Goal: Transaction & Acquisition: Purchase product/service

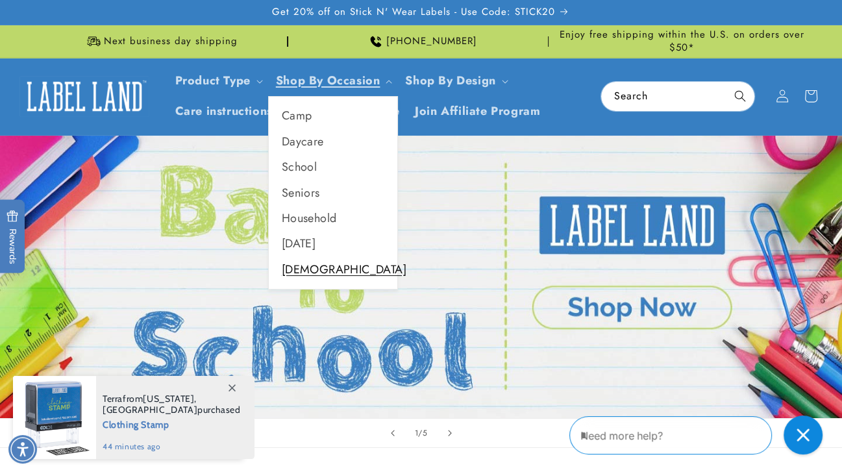
click at [310, 269] on link "[DEMOGRAPHIC_DATA]" at bounding box center [333, 269] width 129 height 25
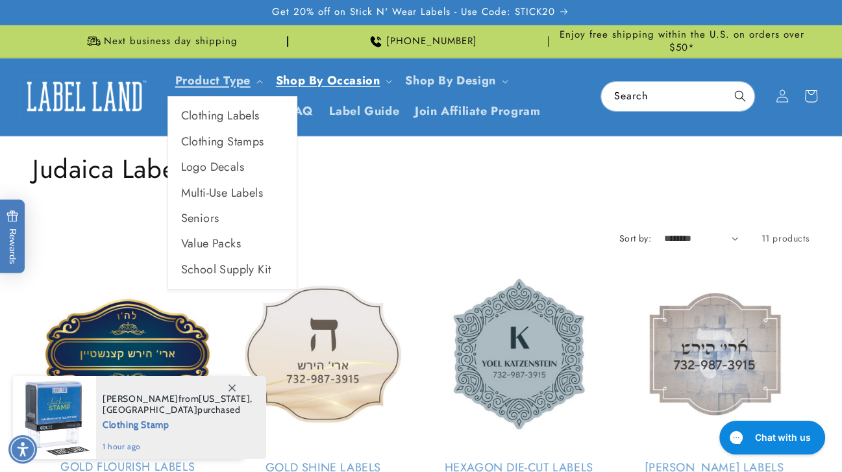
click at [227, 89] on summary "Product Type" at bounding box center [217, 81] width 101 height 31
click at [215, 243] on link "Value Packs" at bounding box center [232, 243] width 129 height 25
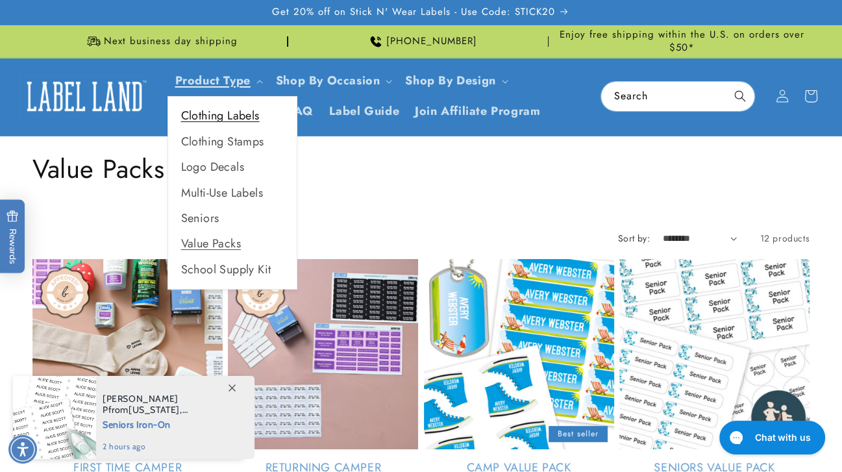
click at [208, 111] on link "Clothing Labels" at bounding box center [232, 115] width 129 height 25
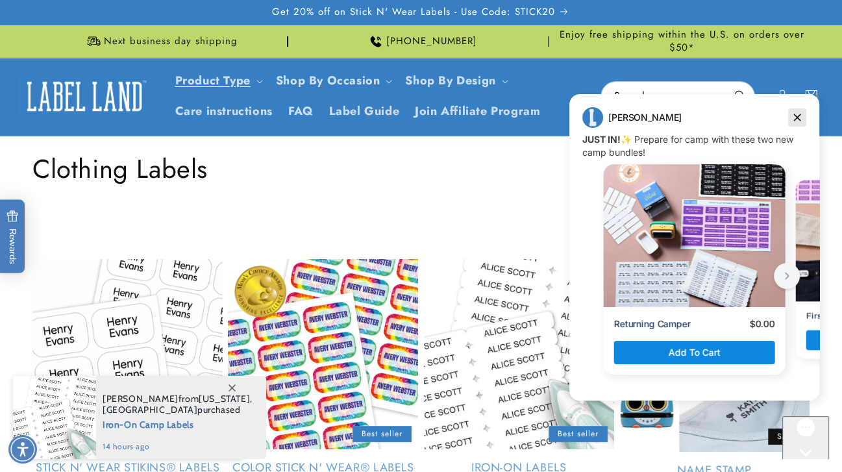
click at [799, 118] on icon "Dismiss campaign" at bounding box center [797, 118] width 13 height 16
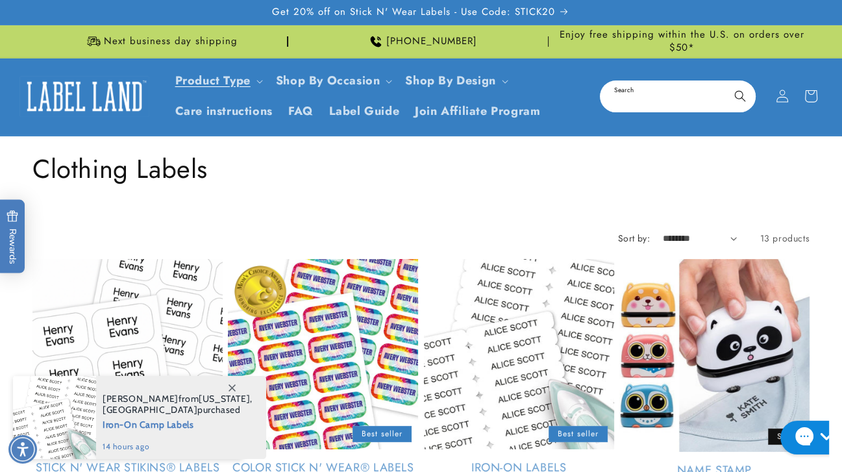
click at [671, 98] on input "Search" at bounding box center [677, 96] width 153 height 29
type input "*******"
click at [726, 82] on button "Search" at bounding box center [740, 96] width 29 height 29
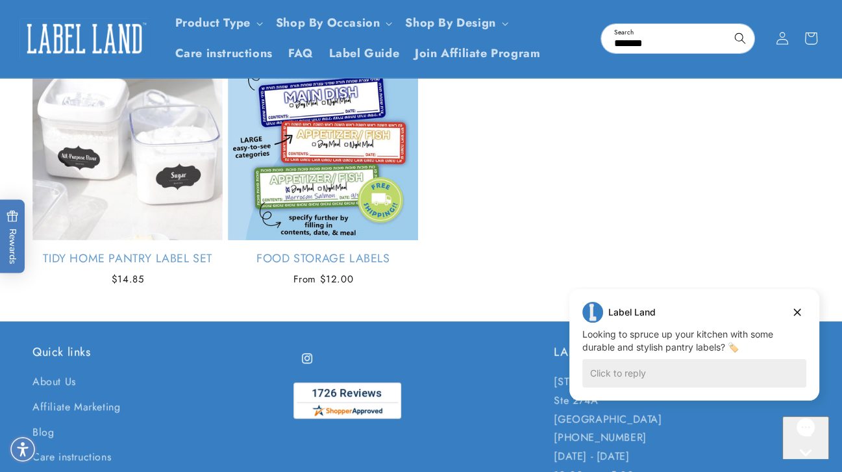
scroll to position [217, 0]
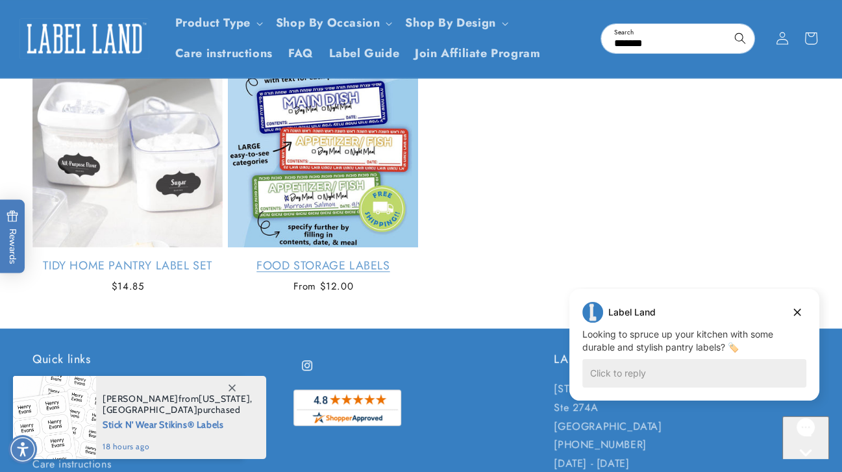
click at [382, 258] on link "Food Storage Labels" at bounding box center [323, 265] width 190 height 15
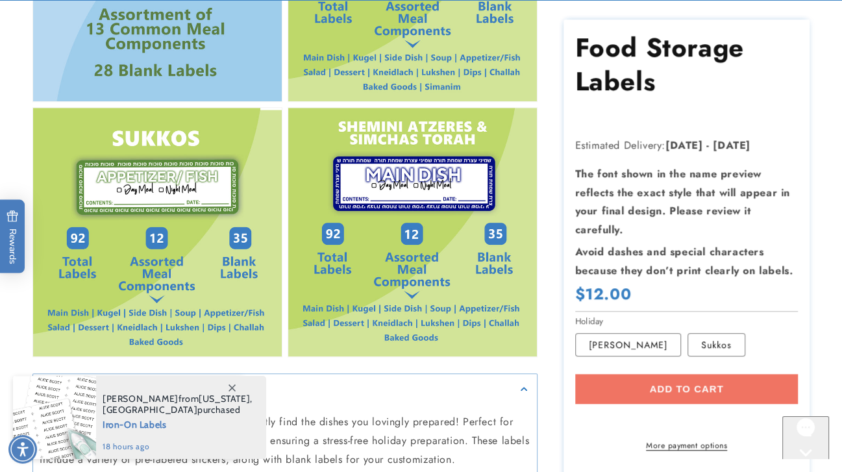
scroll to position [929, 0]
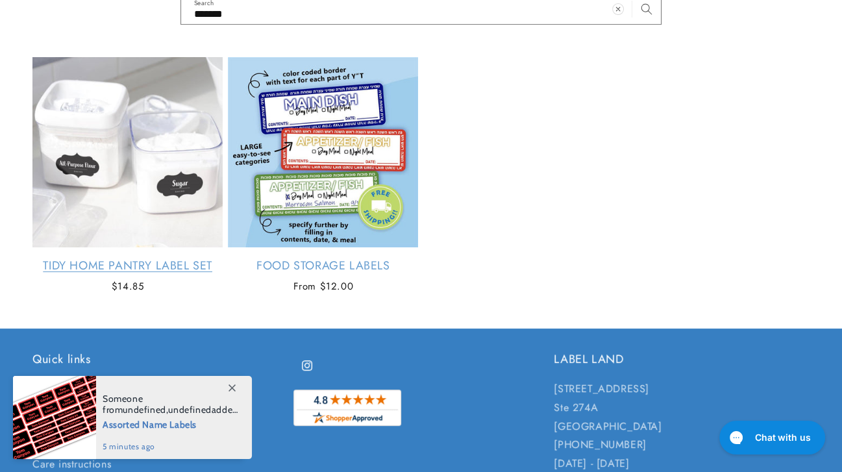
click at [118, 258] on link "Tidy Home Pantry Label Set" at bounding box center [127, 265] width 190 height 15
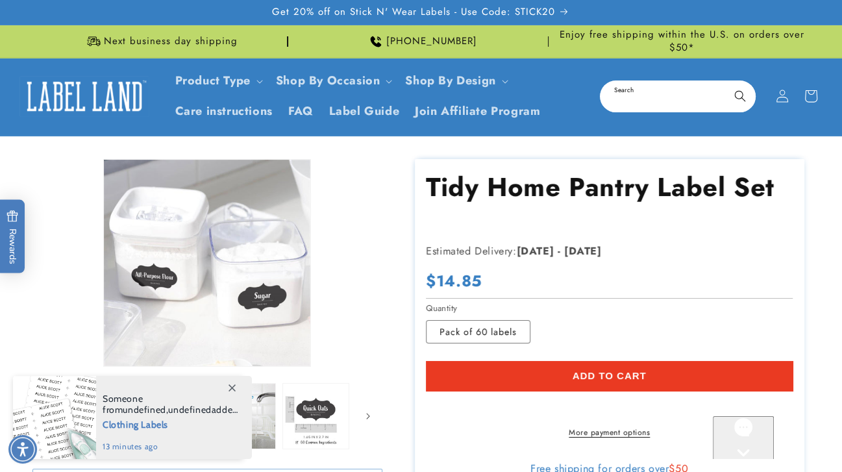
click at [635, 99] on input "Search" at bounding box center [677, 96] width 153 height 29
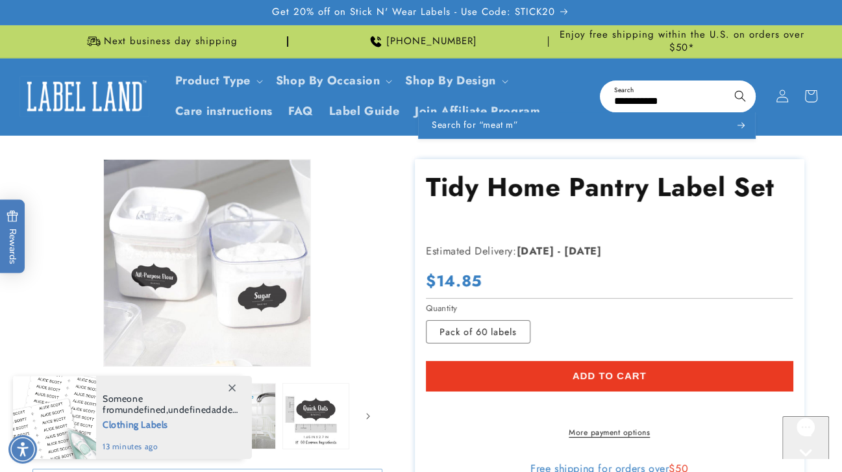
type input "**********"
click at [726, 82] on button "Search" at bounding box center [740, 96] width 29 height 29
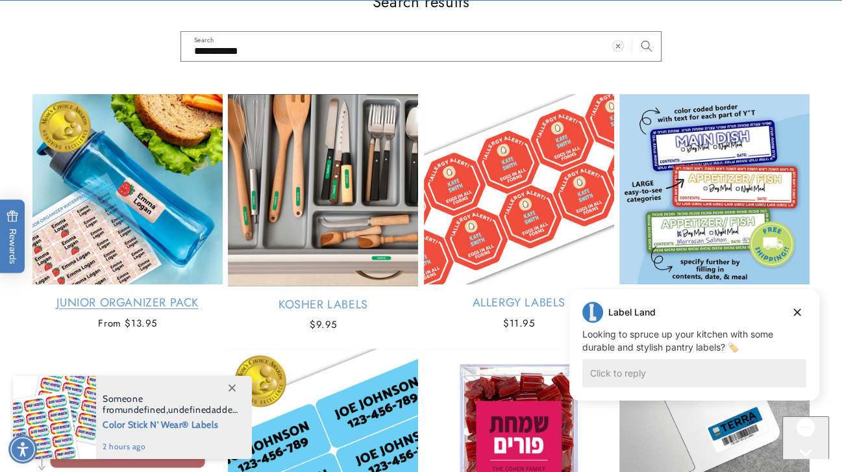
scroll to position [179, 0]
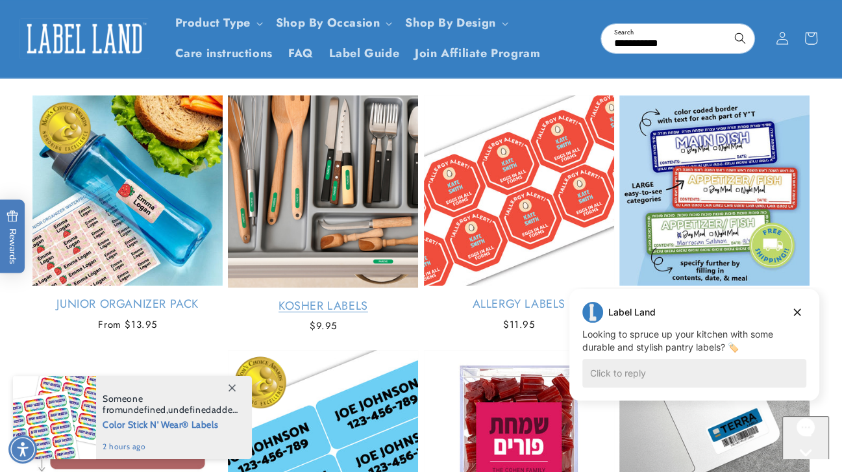
click at [337, 299] on link "Kosher Labels" at bounding box center [323, 306] width 190 height 15
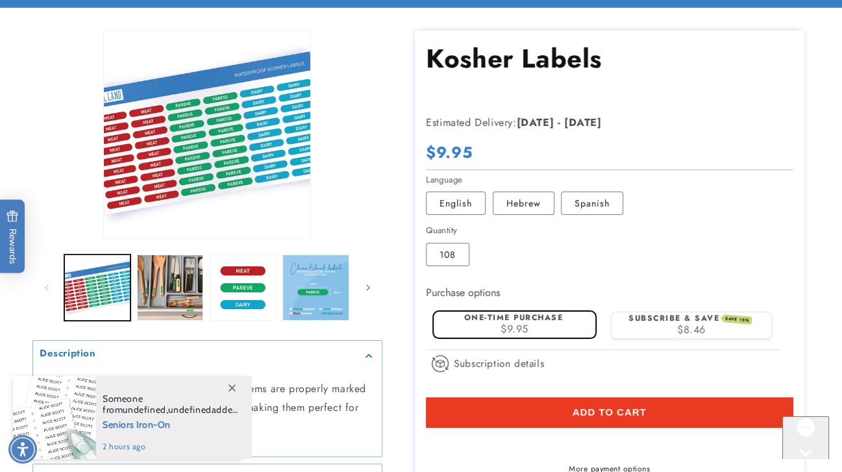
scroll to position [127, 0]
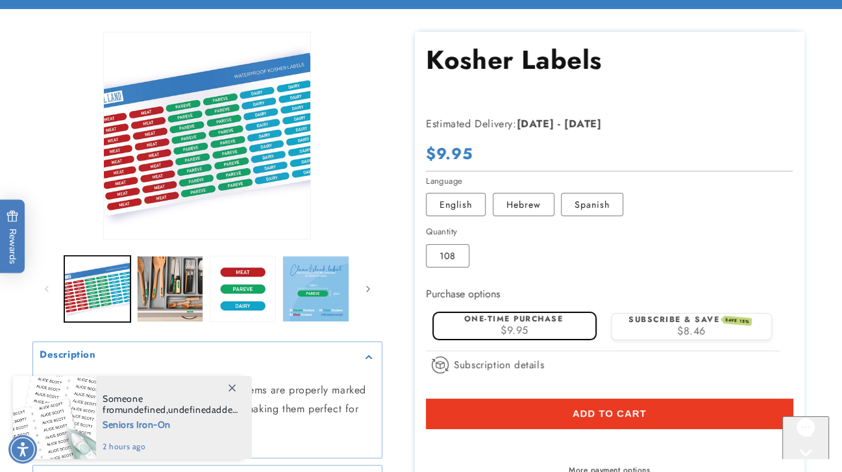
click at [614, 408] on span "Add to cart" at bounding box center [609, 414] width 74 height 12
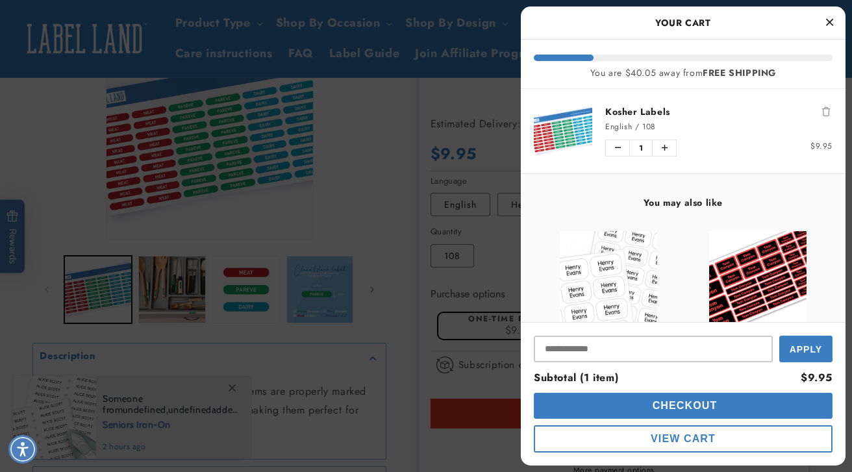
click at [834, 21] on button "Close Cart" at bounding box center [828, 22] width 19 height 19
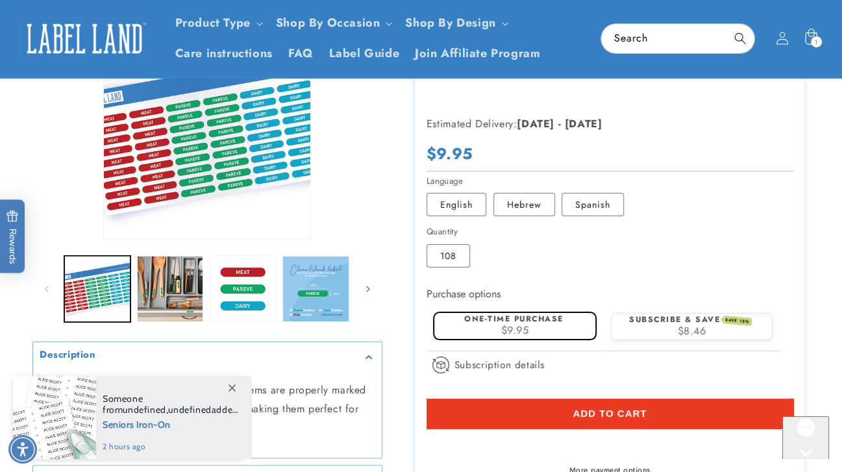
scroll to position [0, 0]
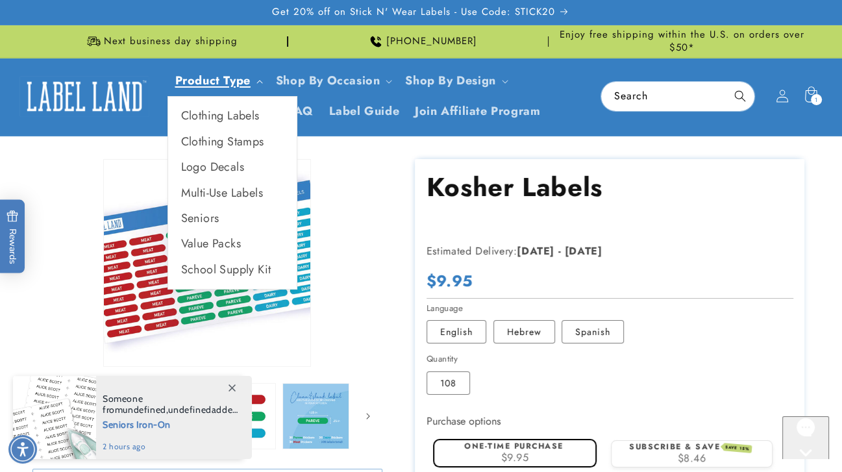
click at [236, 82] on link "Product Type" at bounding box center [212, 80] width 75 height 17
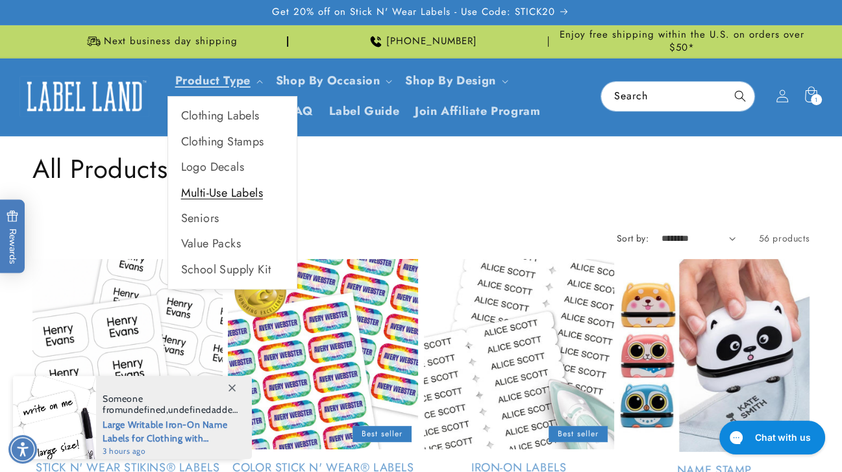
click at [235, 194] on link "Multi-Use Labels" at bounding box center [232, 192] width 129 height 25
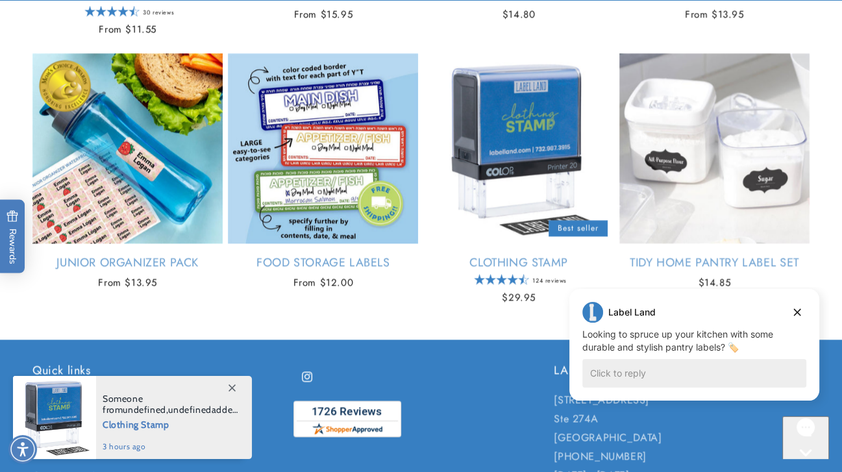
scroll to position [1295, 0]
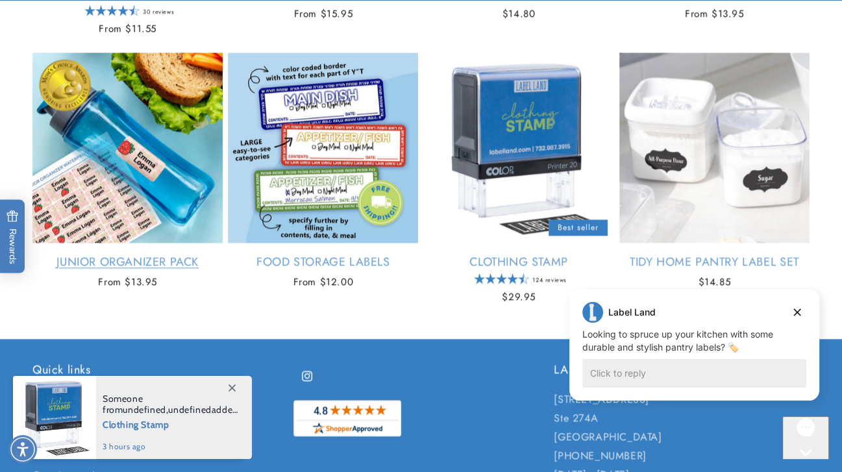
click at [161, 254] on link "Junior Organizer Pack" at bounding box center [127, 261] width 190 height 15
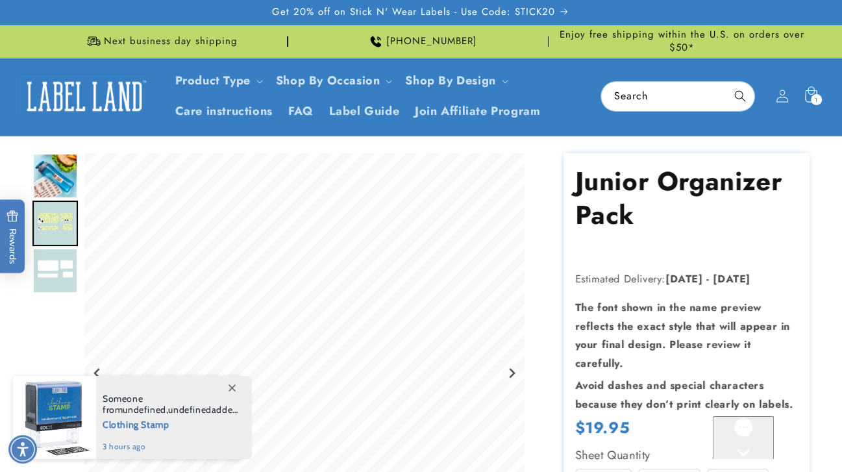
click at [231, 389] on icon at bounding box center [231, 387] width 7 height 7
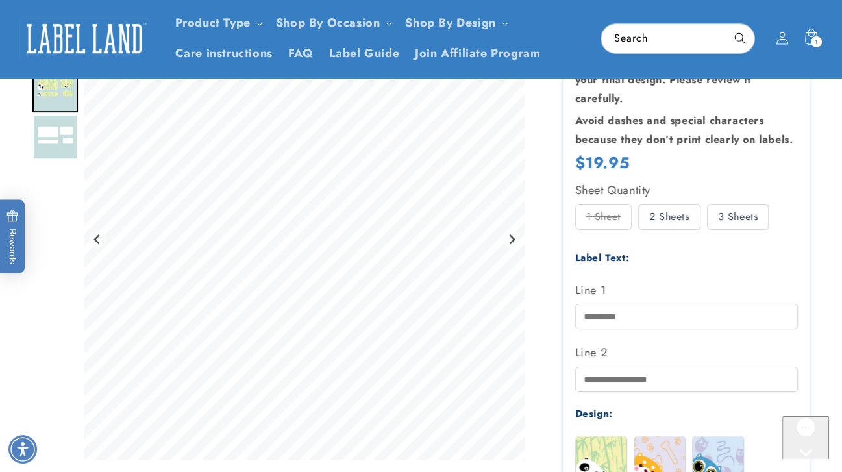
scroll to position [491, 0]
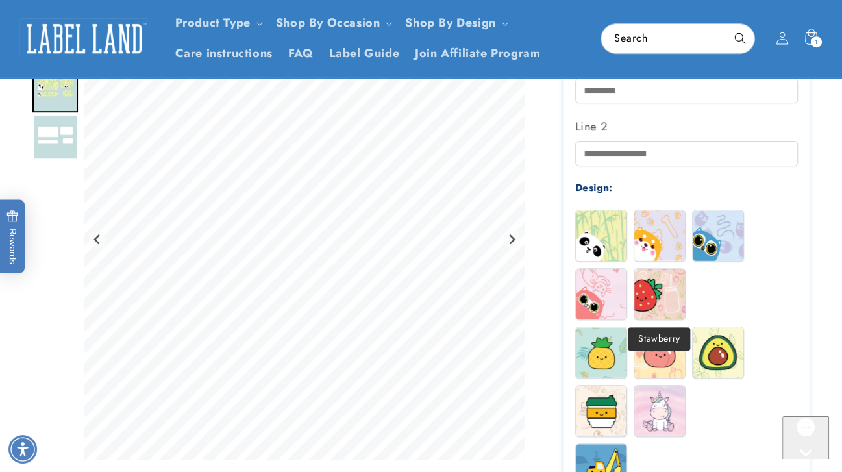
click at [662, 300] on img at bounding box center [659, 294] width 51 height 51
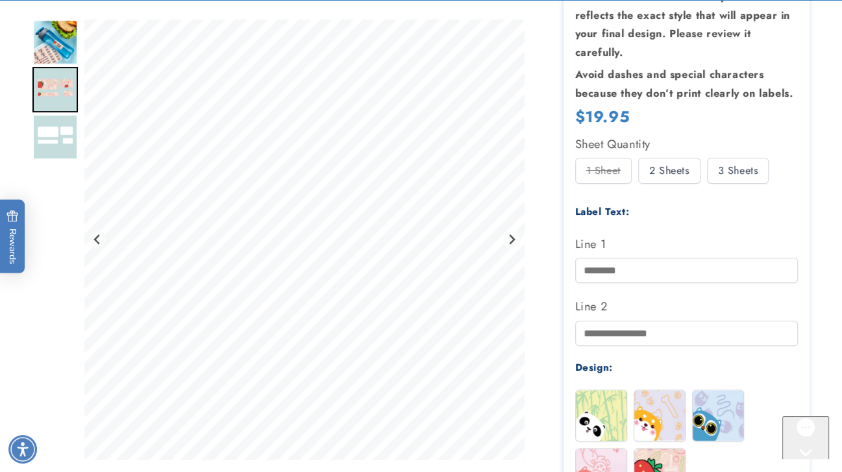
scroll to position [353, 0]
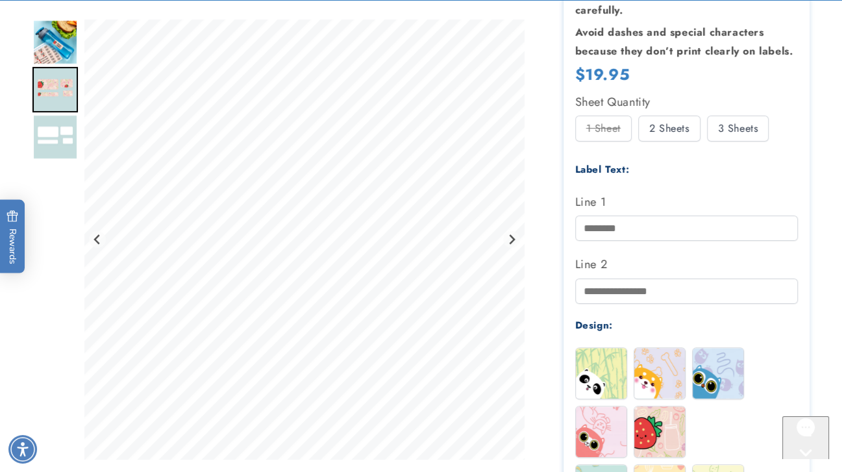
click at [727, 135] on div "3 Sheets" at bounding box center [738, 129] width 62 height 26
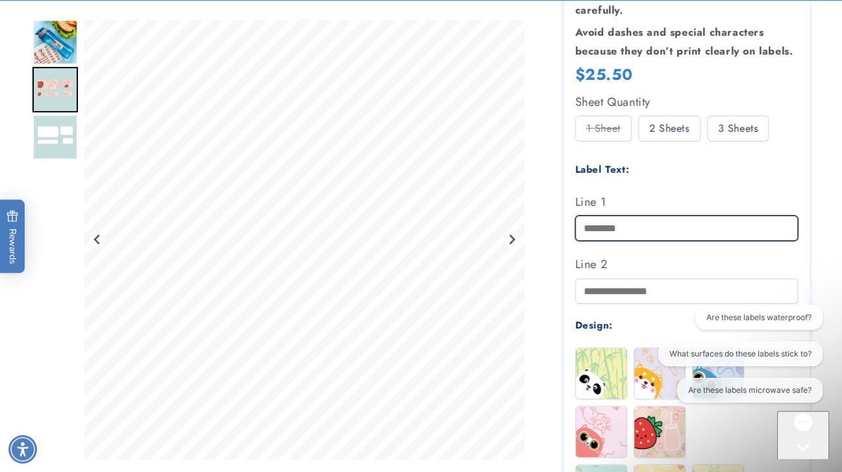
click at [631, 226] on input "Line 1" at bounding box center [686, 227] width 223 height 25
type input "****"
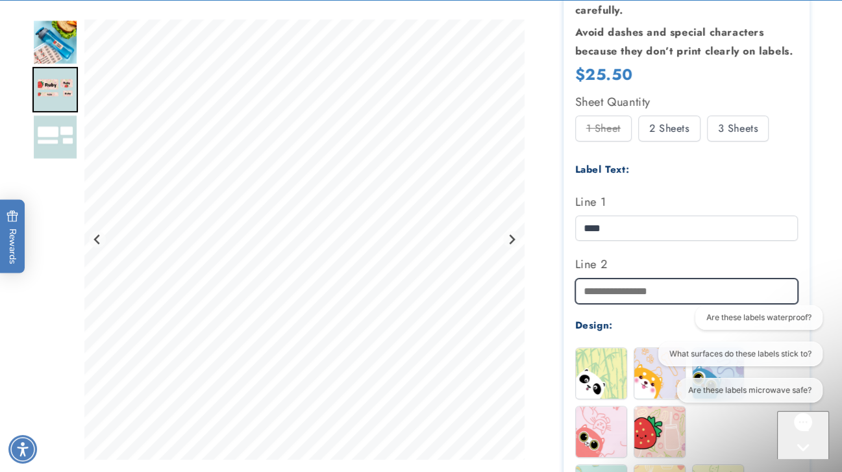
click at [628, 293] on input "Line 2" at bounding box center [686, 290] width 223 height 25
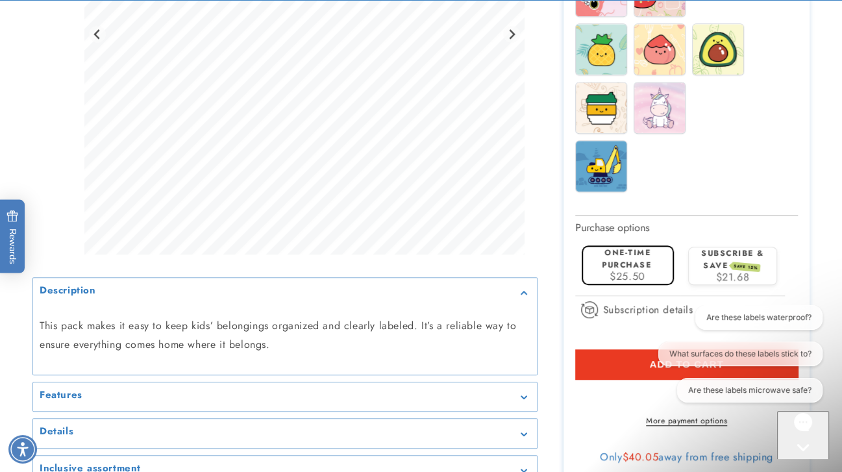
scroll to position [794, 0]
type input "********"
click at [636, 365] on button "Add to cart" at bounding box center [686, 364] width 223 height 30
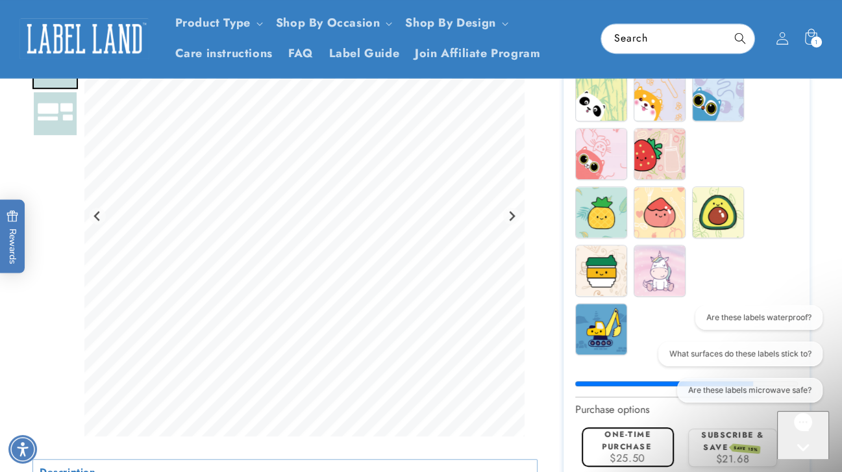
scroll to position [633, 0]
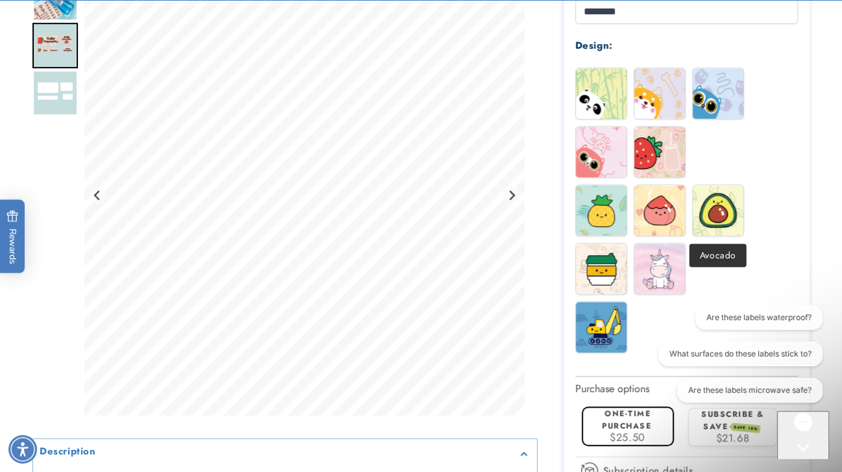
click at [719, 225] on img at bounding box center [718, 210] width 51 height 51
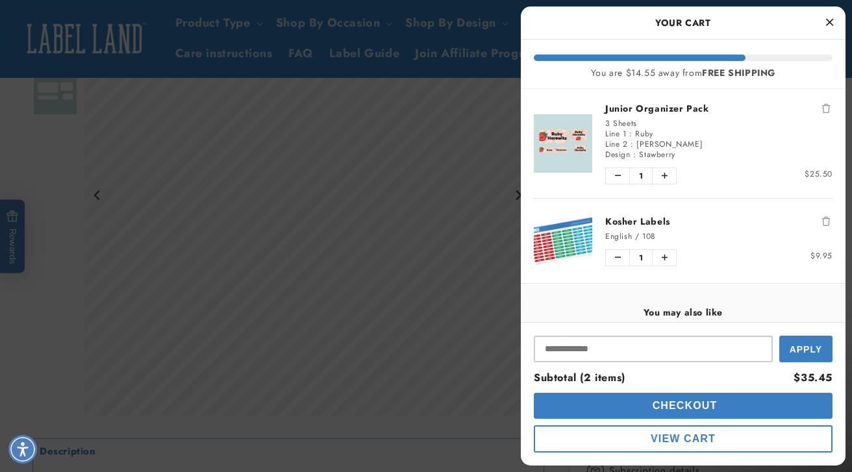
click at [833, 23] on button "Close Cart" at bounding box center [828, 22] width 19 height 19
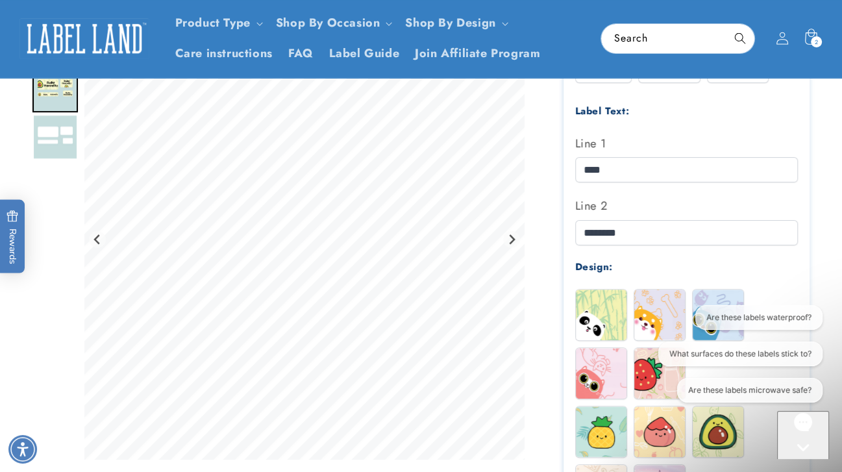
scroll to position [410, 0]
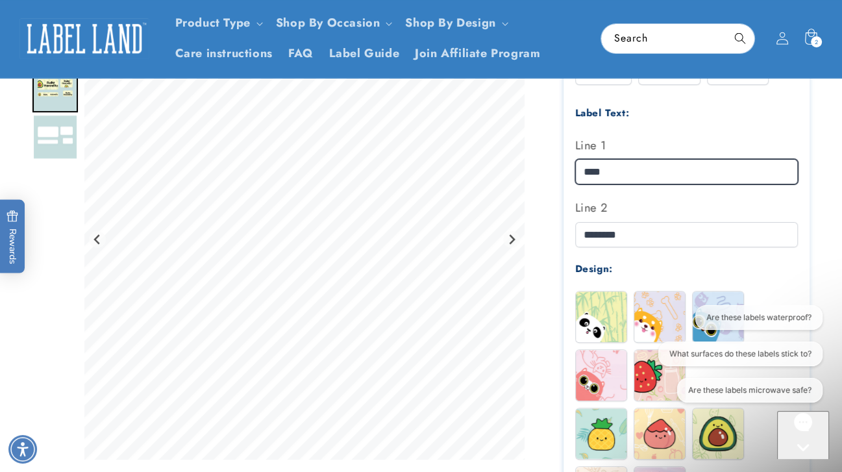
click at [613, 174] on input "****" at bounding box center [686, 171] width 223 height 25
type input "******"
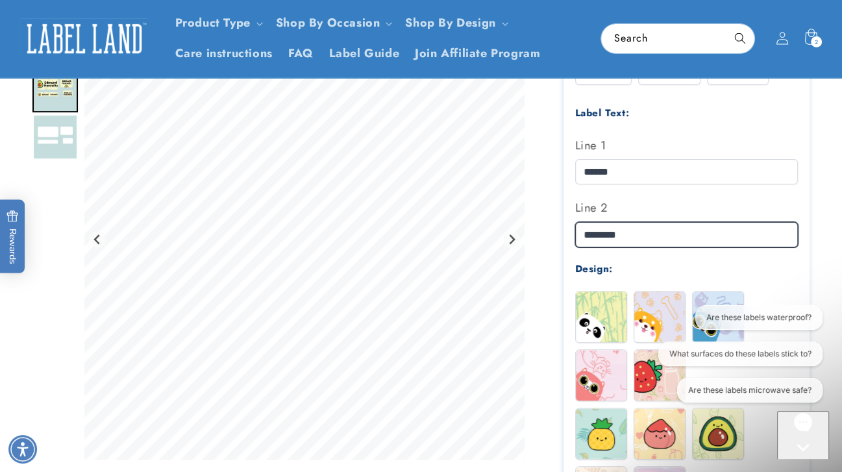
drag, startPoint x: 626, startPoint y: 233, endPoint x: 680, endPoint y: 226, distance: 54.3
click at [680, 226] on input "********" at bounding box center [686, 234] width 223 height 25
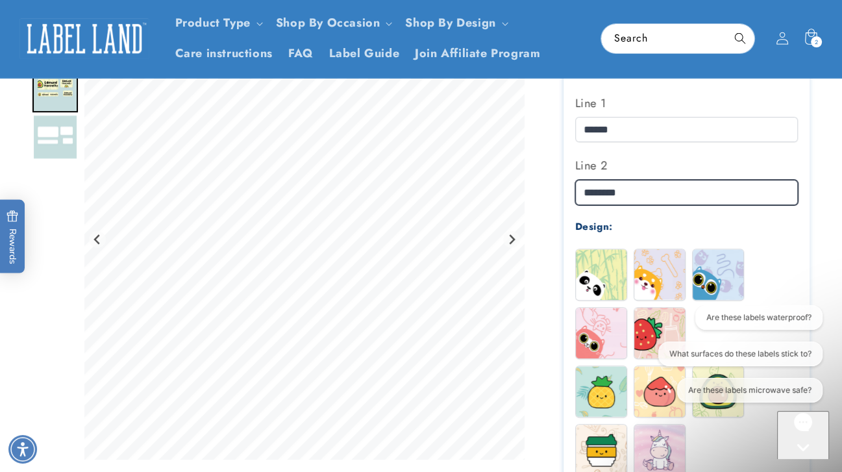
scroll to position [441, 0]
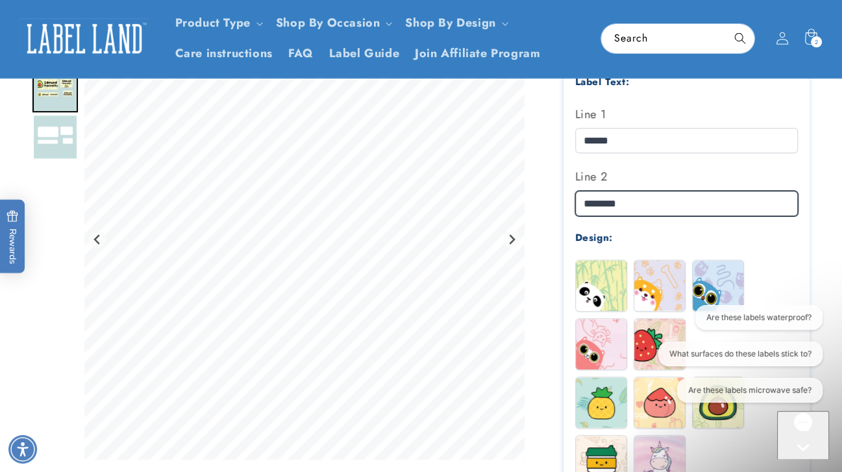
click at [584, 202] on input "********" at bounding box center [686, 203] width 223 height 25
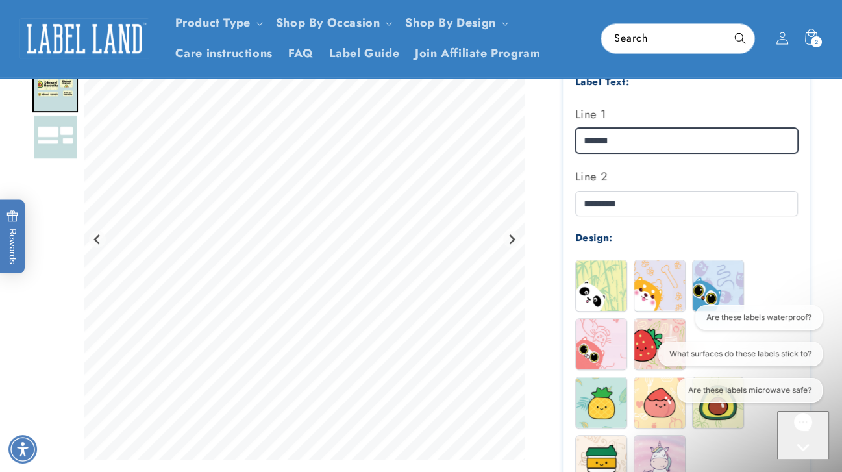
click at [582, 135] on input "******" at bounding box center [686, 140] width 223 height 25
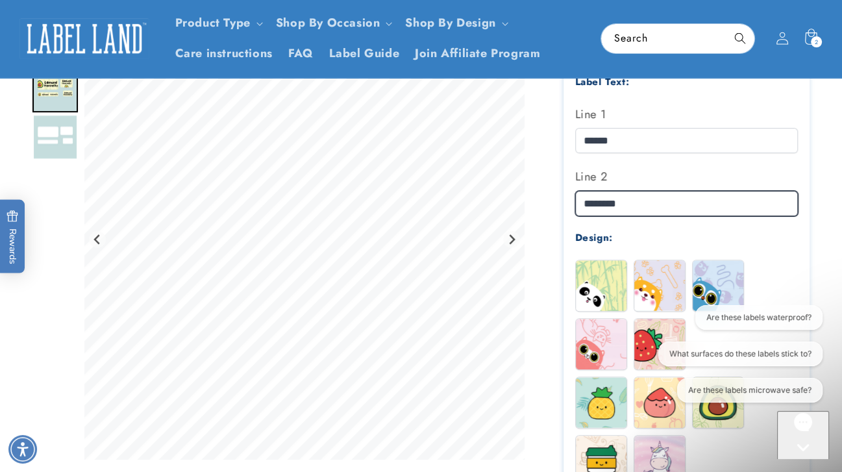
click at [587, 191] on input "********" at bounding box center [686, 203] width 223 height 25
click at [587, 194] on input "********" at bounding box center [686, 203] width 223 height 25
type input "********"
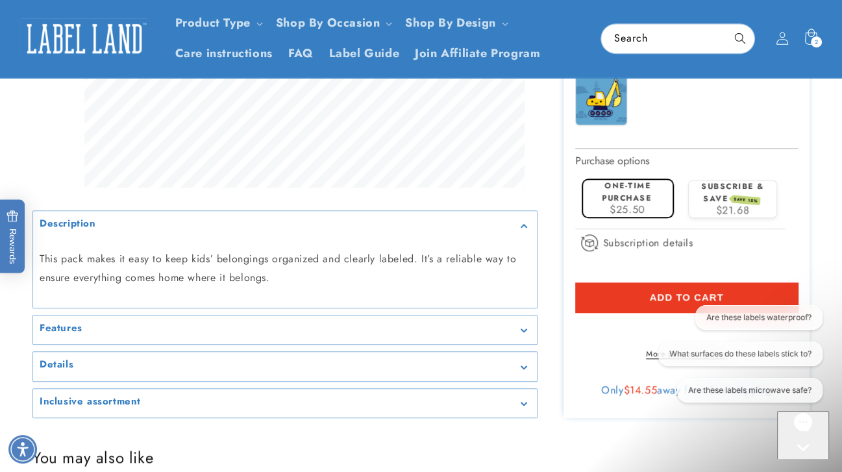
scroll to position [861, 0]
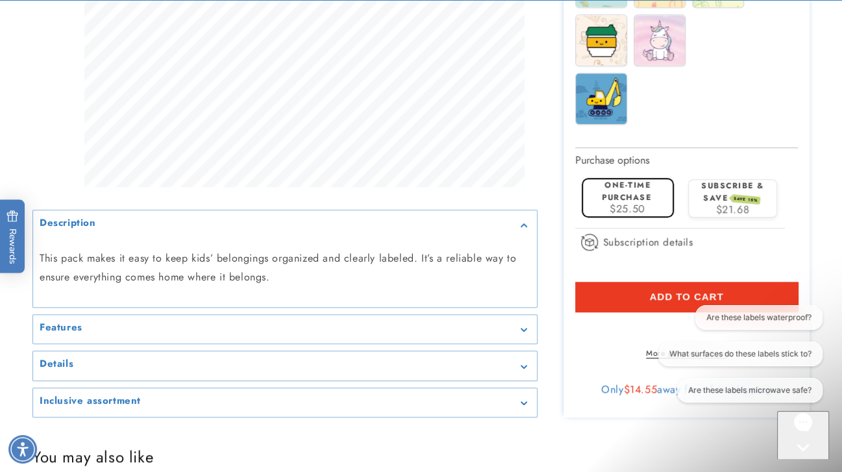
click at [666, 295] on span "Add to cart" at bounding box center [686, 297] width 74 height 12
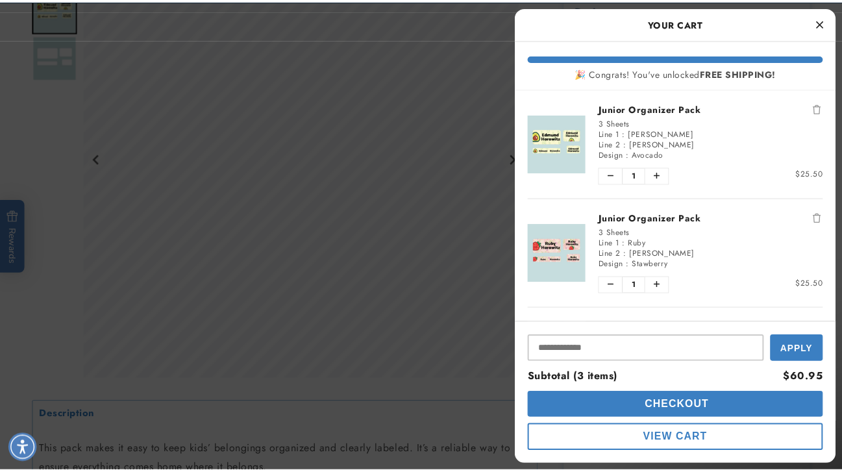
scroll to position [670, 0]
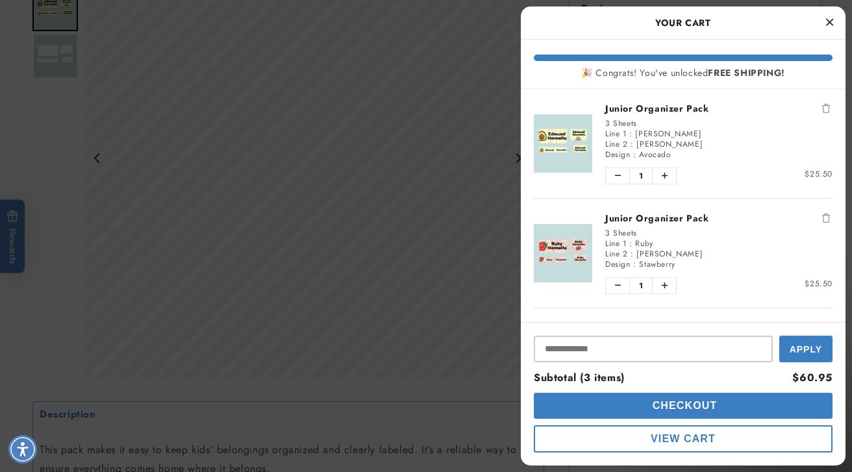
click at [463, 376] on div at bounding box center [426, 236] width 852 height 472
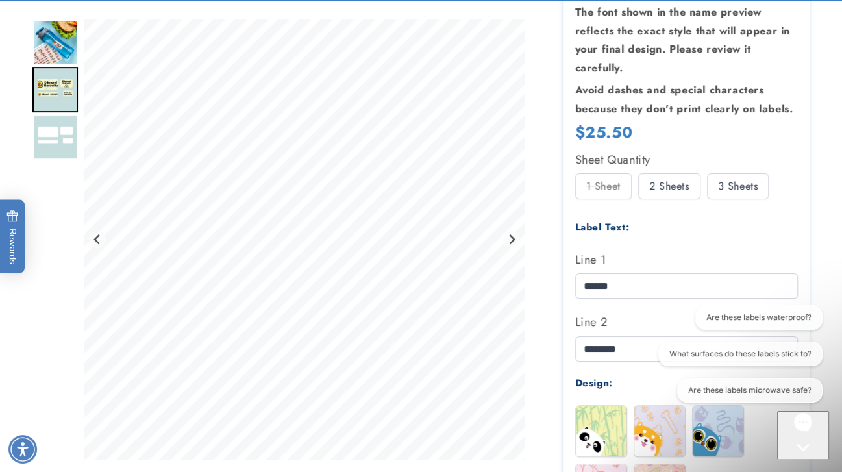
scroll to position [598, 0]
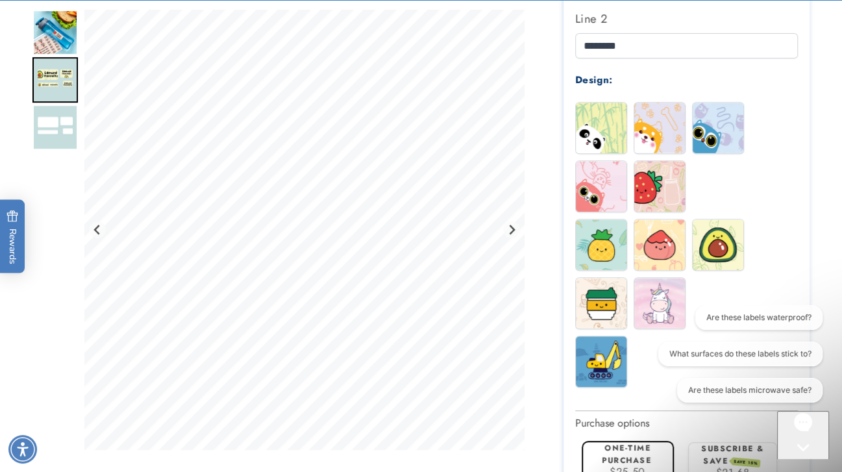
click at [612, 299] on img at bounding box center [601, 303] width 51 height 51
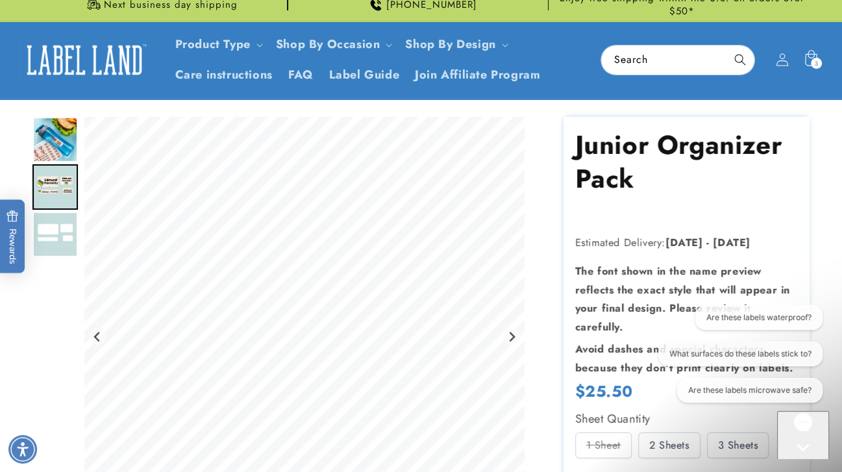
scroll to position [0, 0]
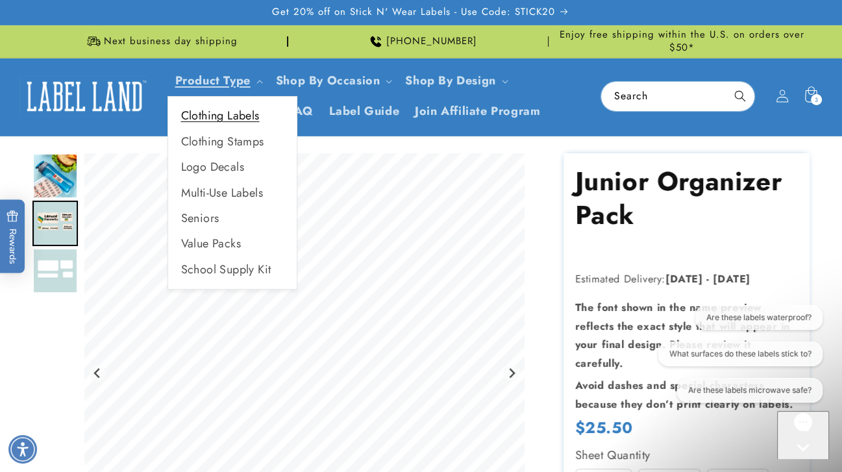
click at [234, 114] on link "Clothing Labels" at bounding box center [232, 115] width 129 height 25
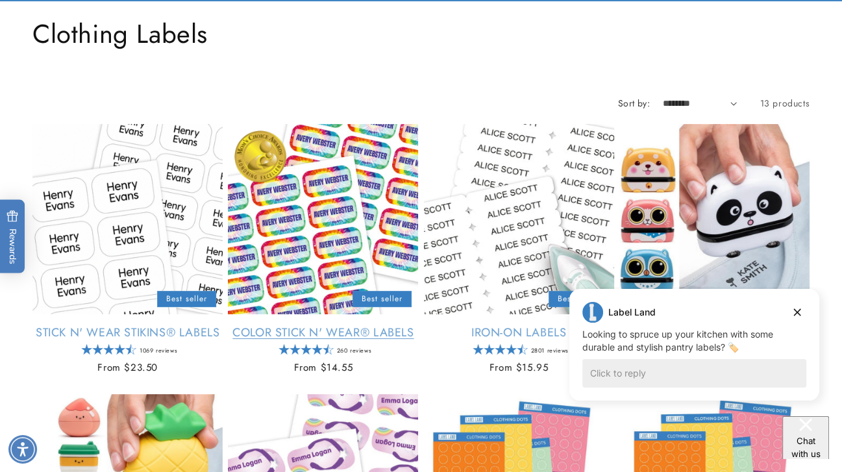
scroll to position [136, 0]
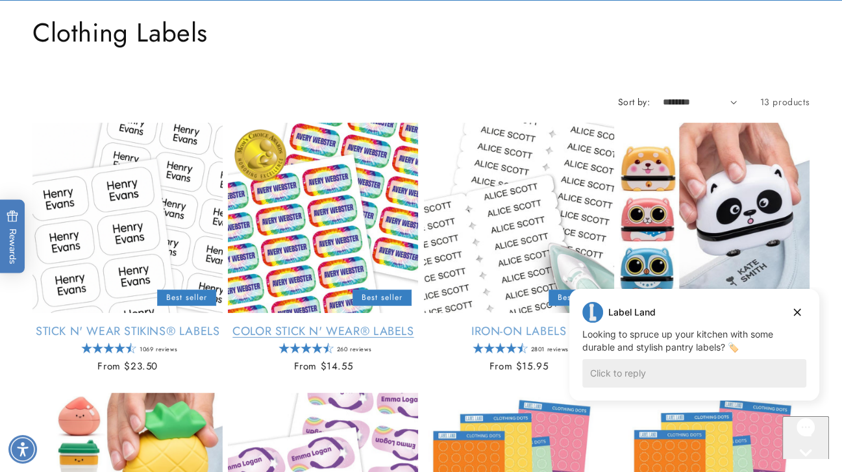
click at [318, 324] on link "Color Stick N' Wear® Labels" at bounding box center [323, 331] width 190 height 15
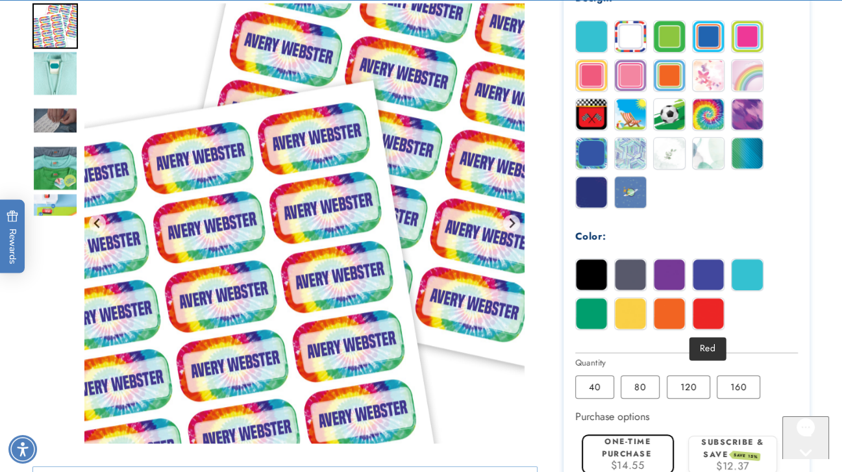
scroll to position [667, 0]
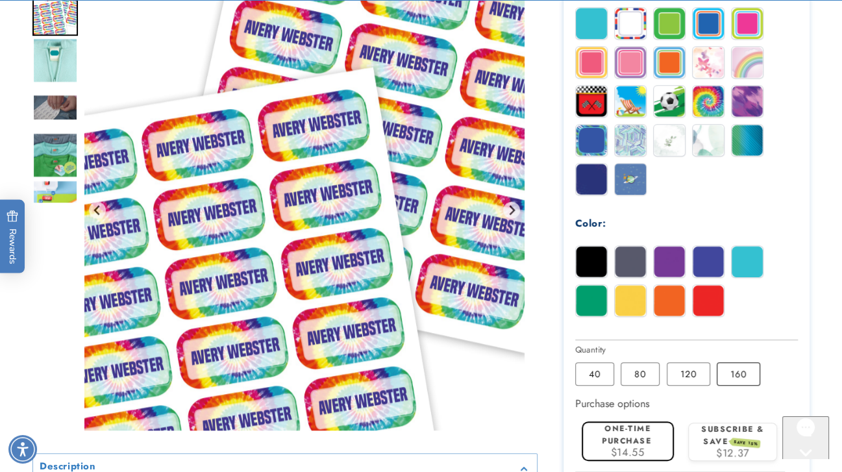
click at [726, 371] on label "160 Variant sold out or unavailable" at bounding box center [738, 373] width 43 height 23
click at [631, 58] on img at bounding box center [630, 62] width 31 height 31
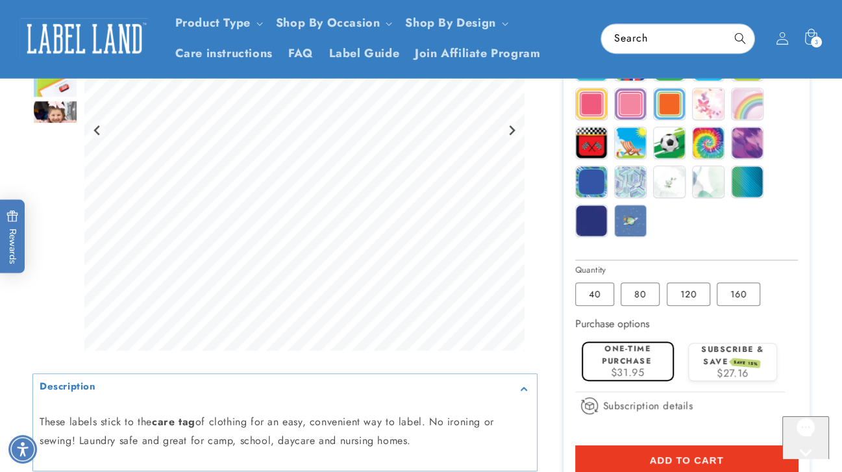
scroll to position [570, 0]
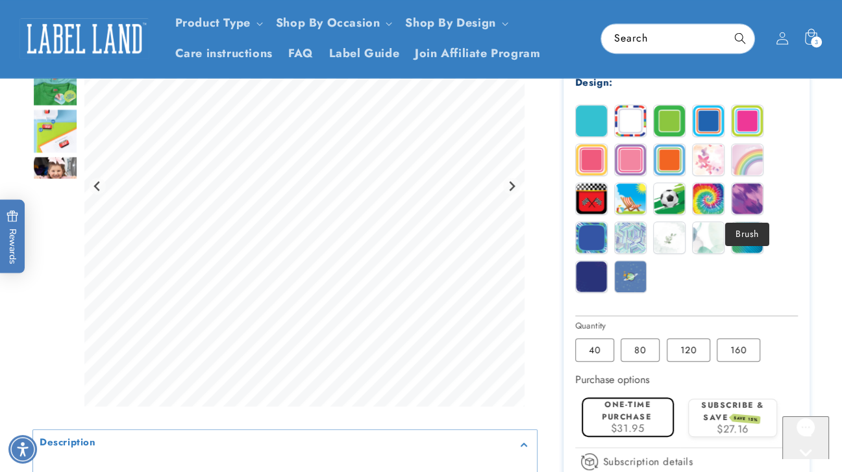
click at [735, 199] on img at bounding box center [747, 198] width 31 height 31
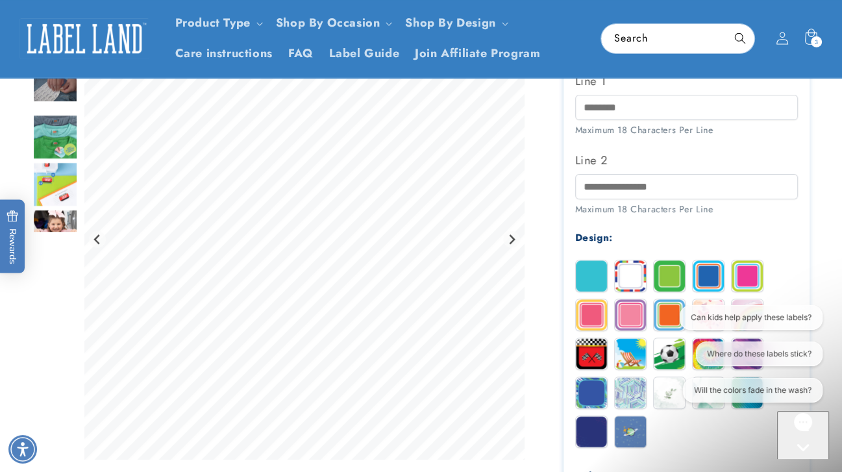
scroll to position [413, 0]
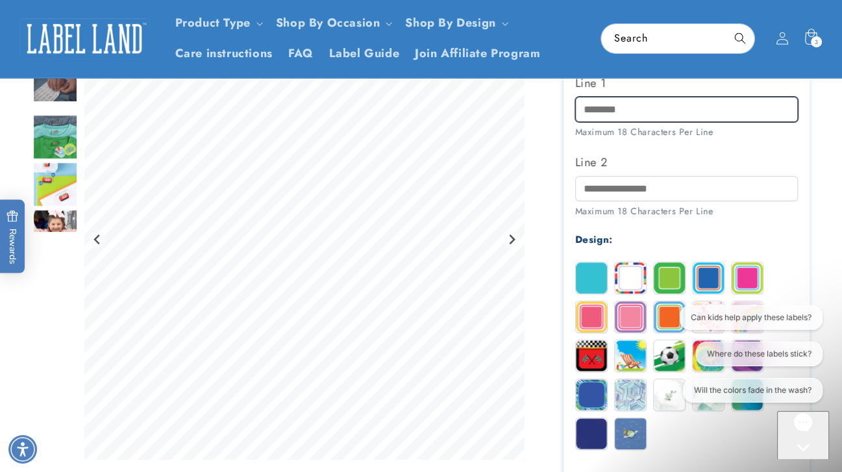
click at [613, 113] on input "Line 1" at bounding box center [686, 109] width 223 height 25
type input "****"
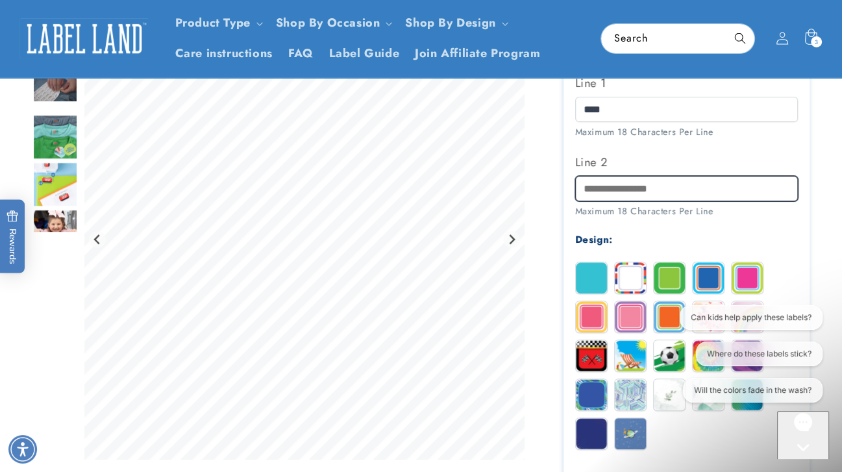
click at [608, 188] on input "Line 2" at bounding box center [686, 188] width 223 height 25
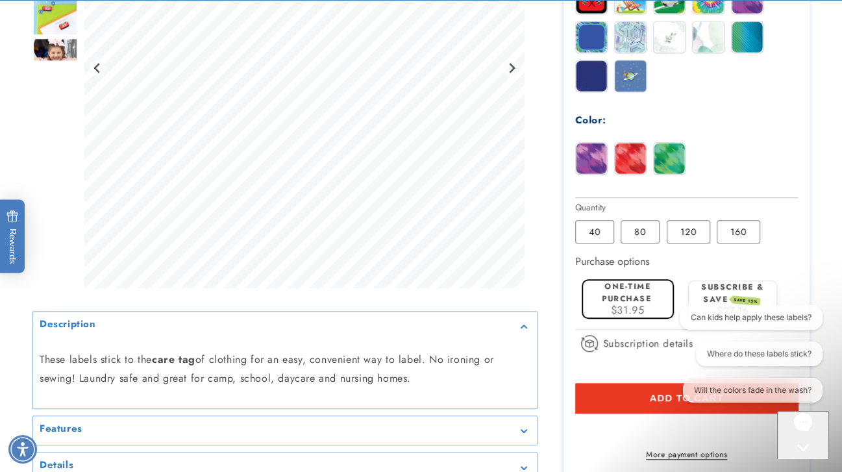
scroll to position [818, 0]
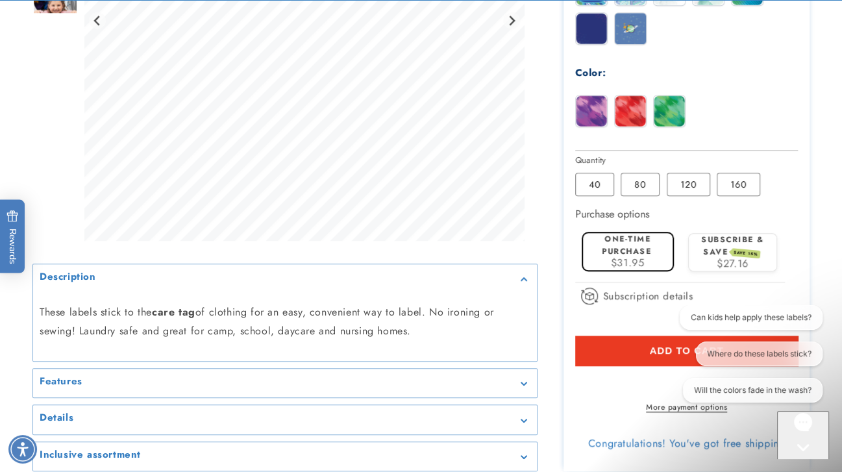
type input "********"
click at [644, 352] on button "Add to cart" at bounding box center [686, 351] width 223 height 30
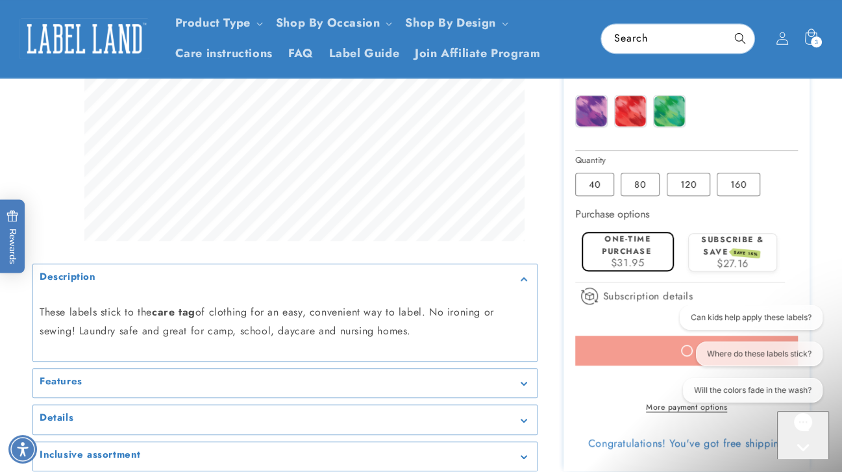
scroll to position [627, 0]
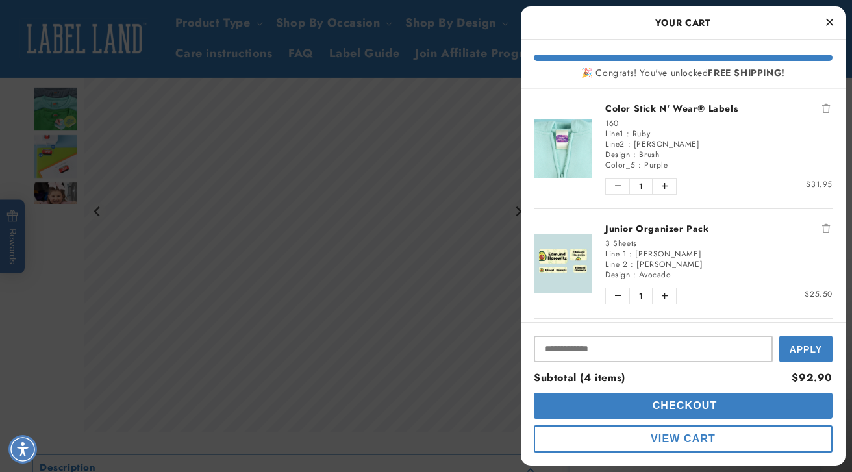
click at [831, 16] on icon "Close Cart" at bounding box center [829, 22] width 7 height 12
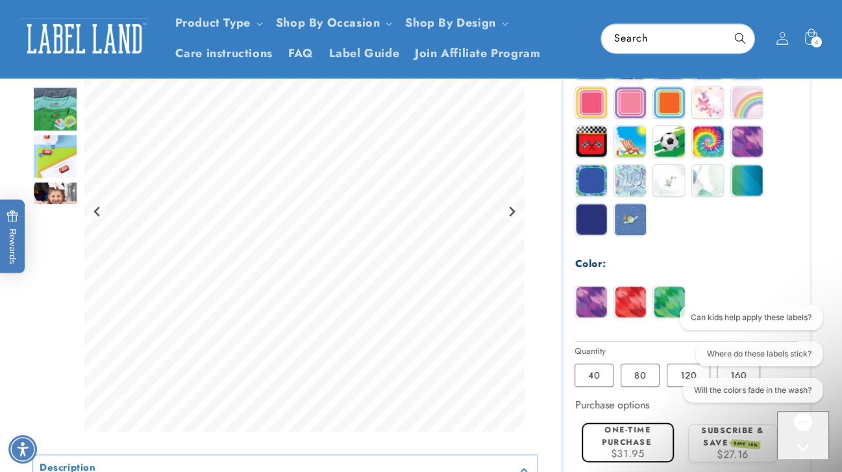
scroll to position [583, 0]
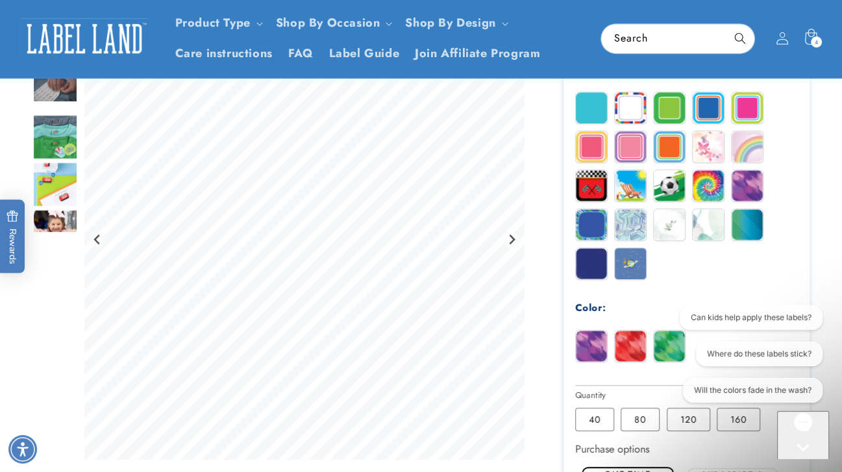
click at [598, 140] on img at bounding box center [591, 146] width 31 height 31
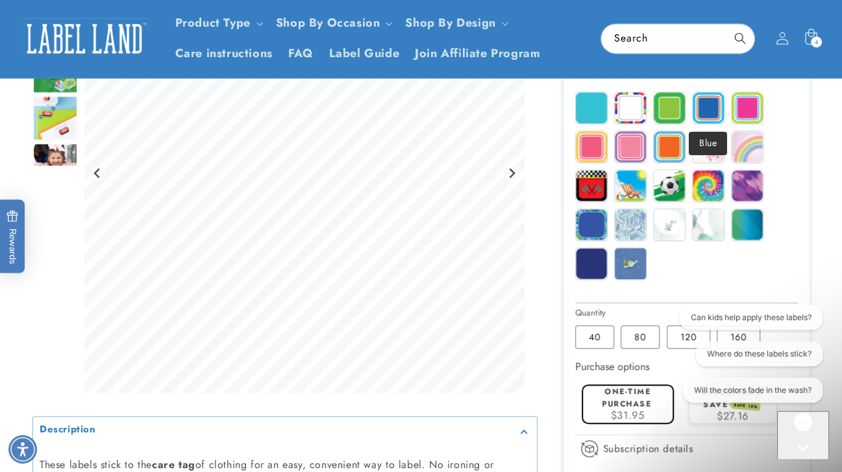
click at [713, 114] on img at bounding box center [708, 107] width 31 height 31
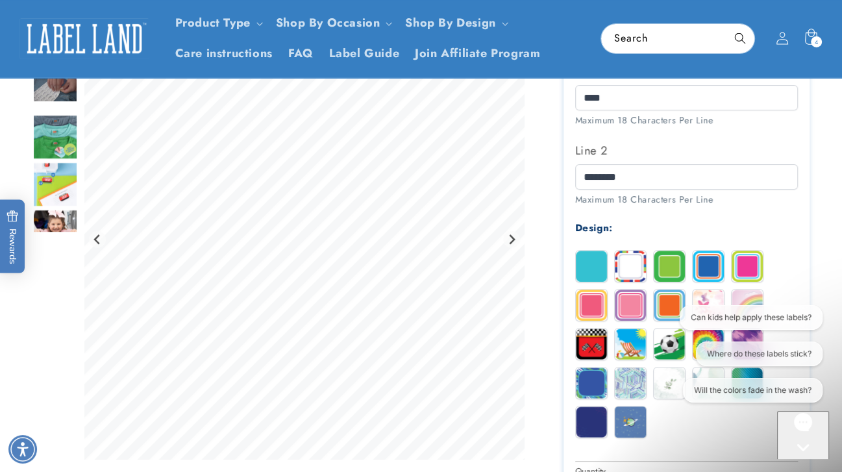
scroll to position [423, 0]
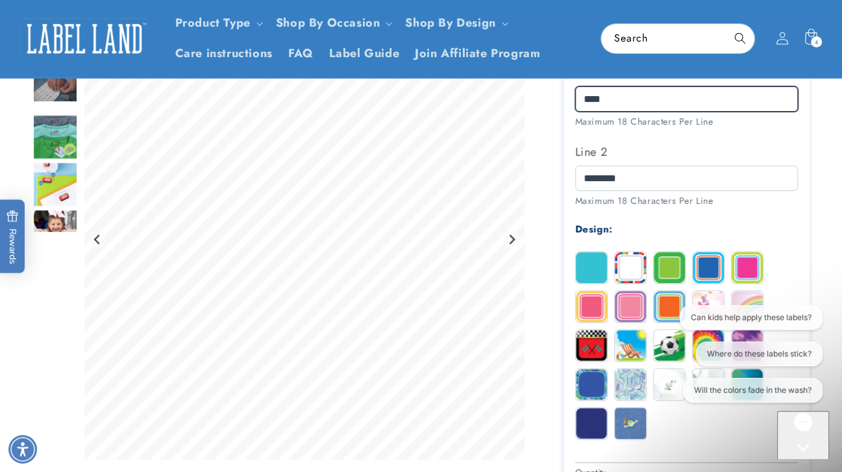
click at [515, 85] on div at bounding box center [420, 257] width 777 height 1054
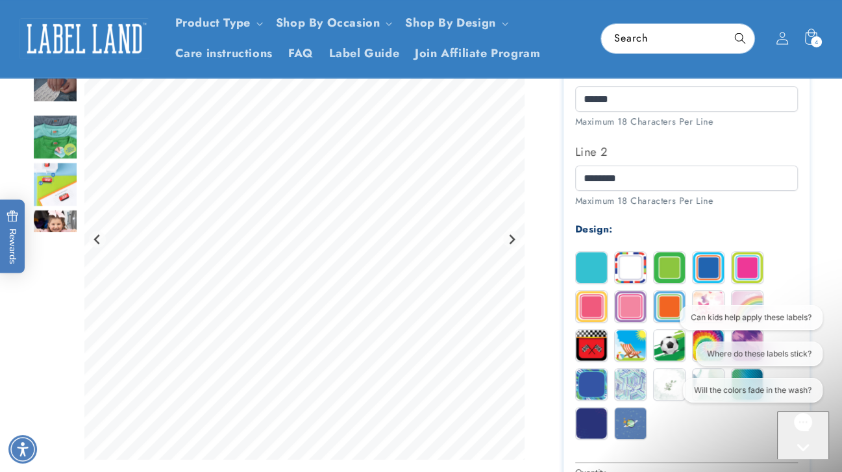
click at [744, 153] on label "Line 2" at bounding box center [686, 151] width 223 height 21
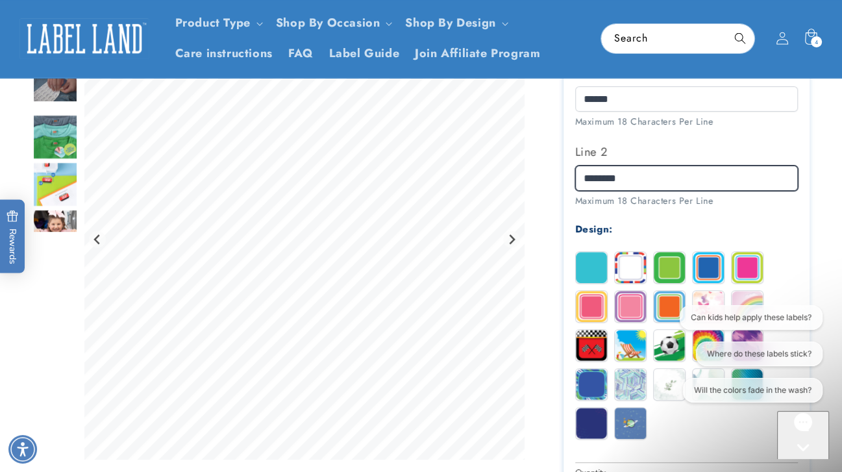
click at [744, 166] on input "********" at bounding box center [686, 178] width 223 height 25
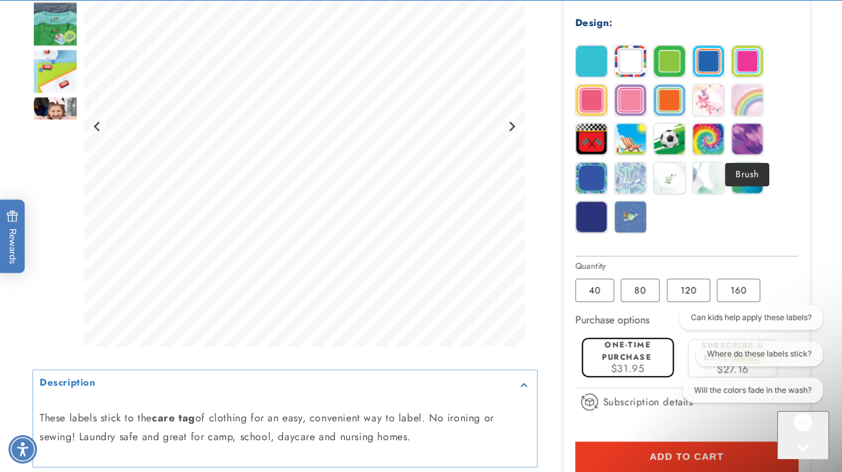
scroll to position [630, 0]
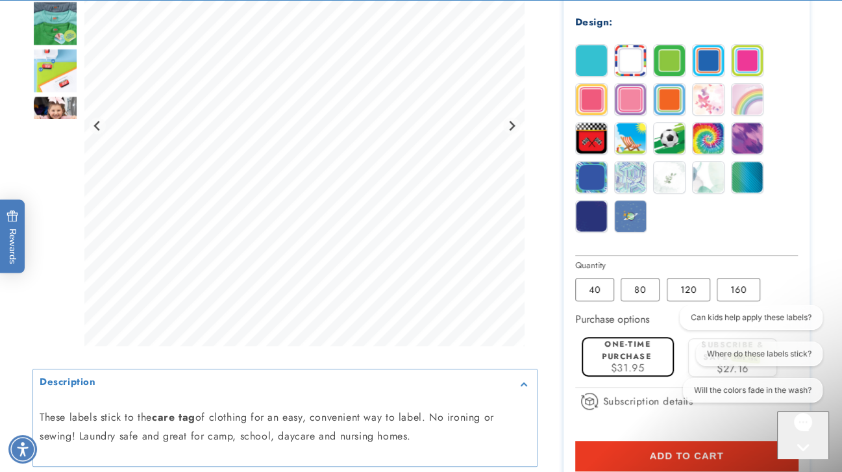
click at [702, 452] on span "Add to cart" at bounding box center [686, 456] width 74 height 12
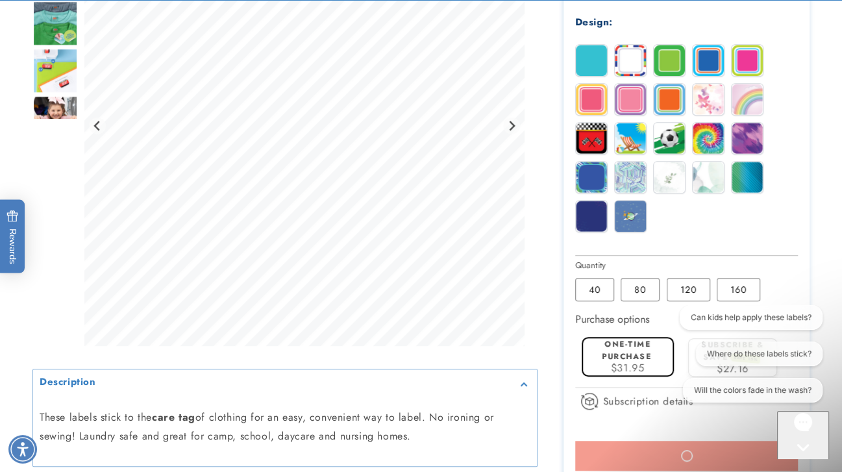
click at [747, 188] on img at bounding box center [747, 177] width 31 height 31
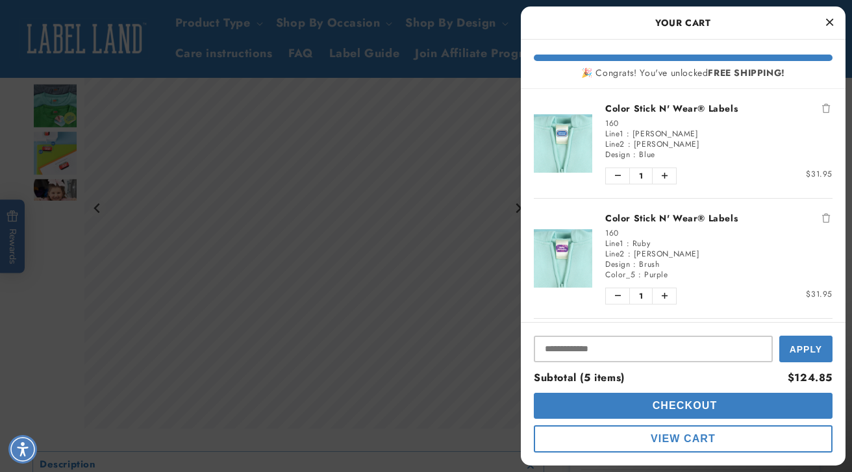
click at [831, 19] on icon "Close Cart" at bounding box center [829, 22] width 7 height 12
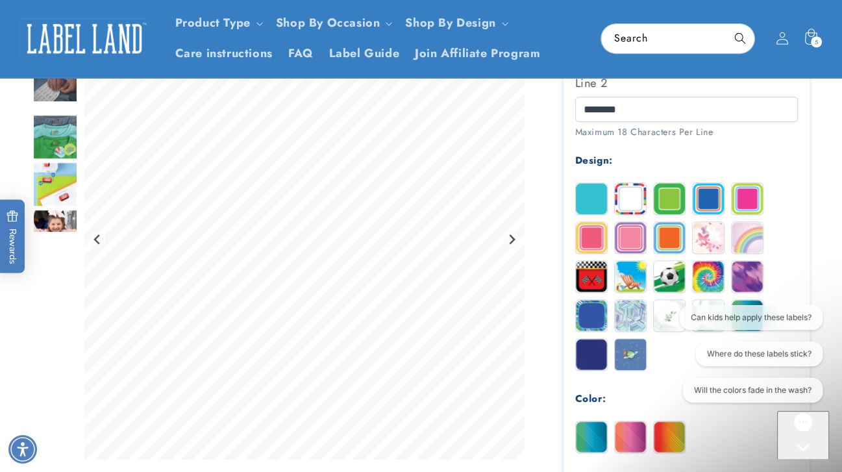
scroll to position [410, 0]
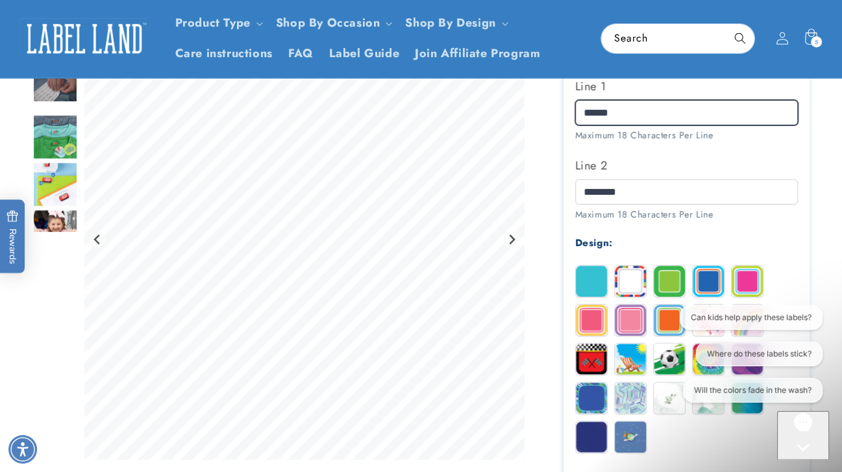
click at [491, 91] on div at bounding box center [420, 312] width 777 height 1137
type input "*******"
click at [788, 225] on div "Label Text: Line 1 ******* Maximum 18 Characters Per Line Line 2 ********" at bounding box center [686, 300] width 223 height 510
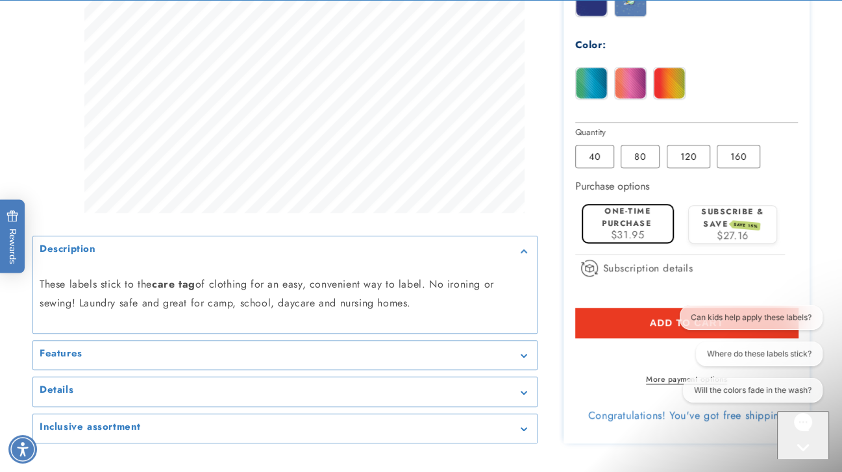
scroll to position [846, 0]
click at [625, 320] on button "Add to cart" at bounding box center [686, 322] width 223 height 30
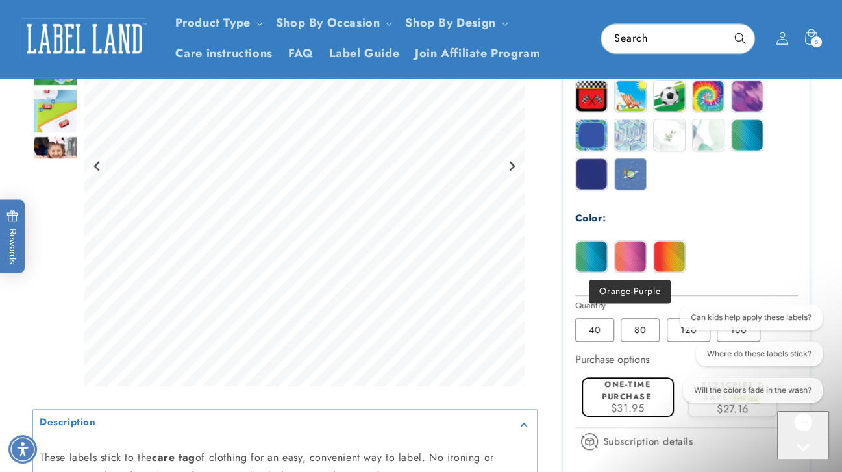
scroll to position [672, 0]
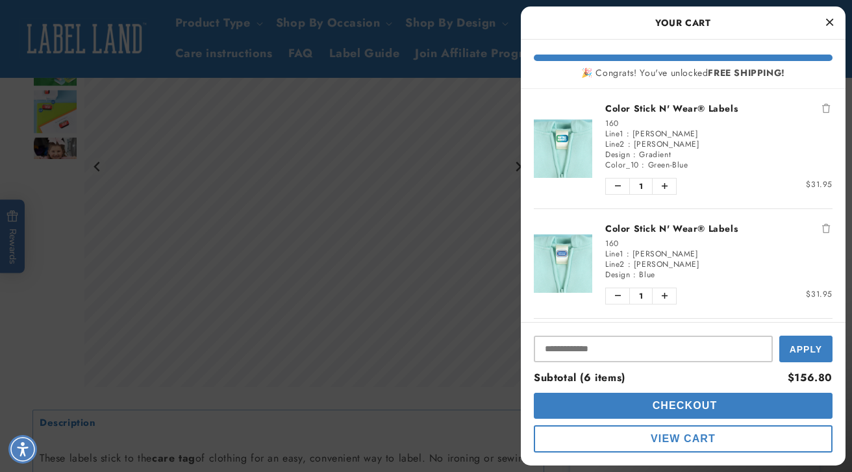
click at [455, 217] on div at bounding box center [426, 236] width 852 height 472
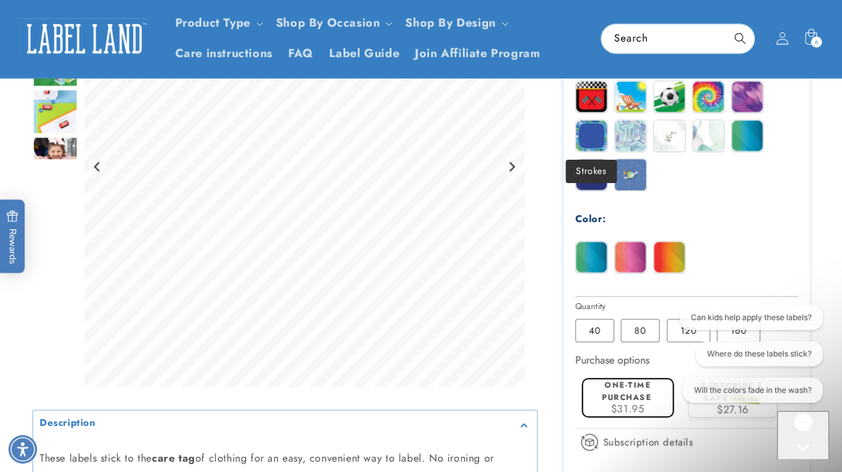
click at [597, 137] on img at bounding box center [591, 135] width 31 height 31
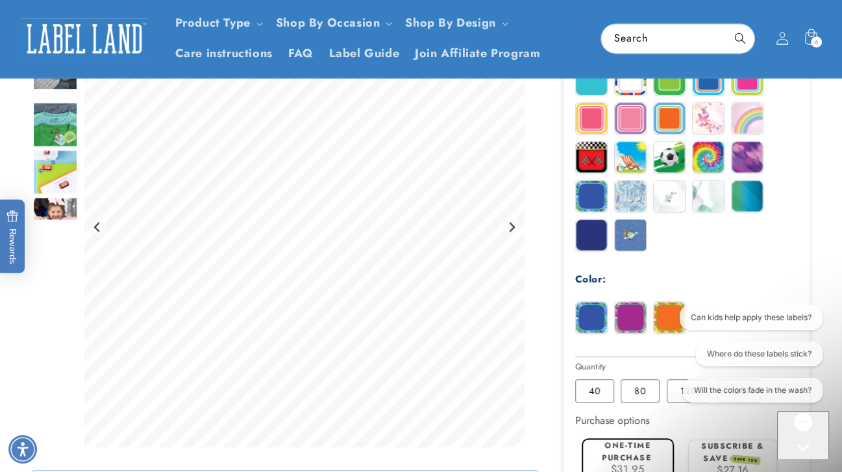
scroll to position [612, 0]
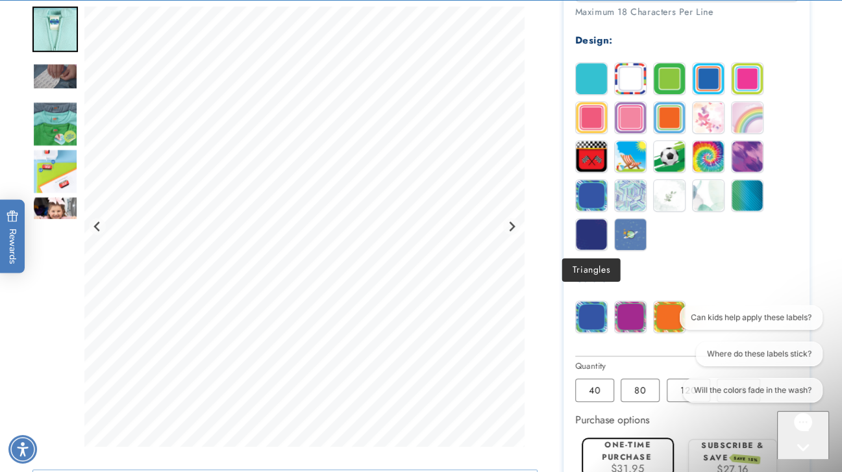
click at [597, 227] on img at bounding box center [591, 234] width 31 height 31
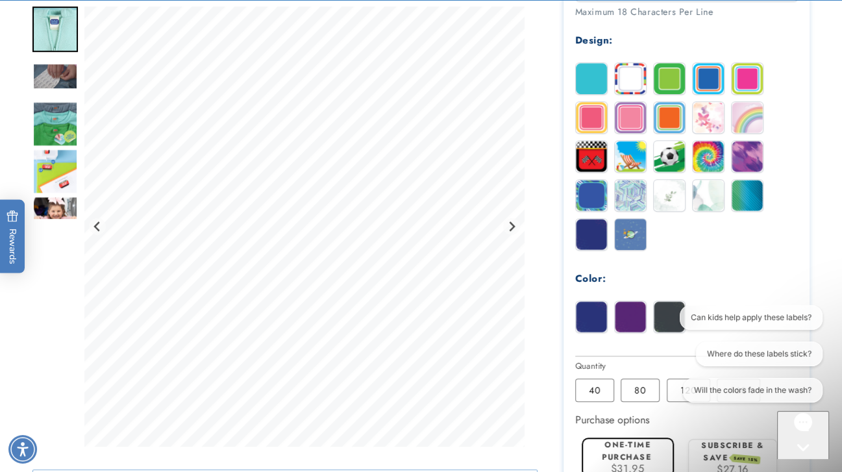
click at [597, 121] on img at bounding box center [591, 117] width 31 height 31
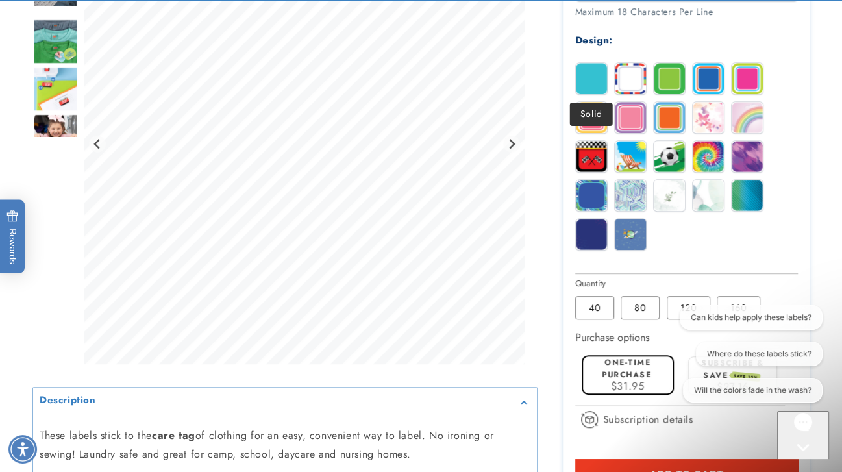
click at [600, 69] on img at bounding box center [591, 78] width 31 height 31
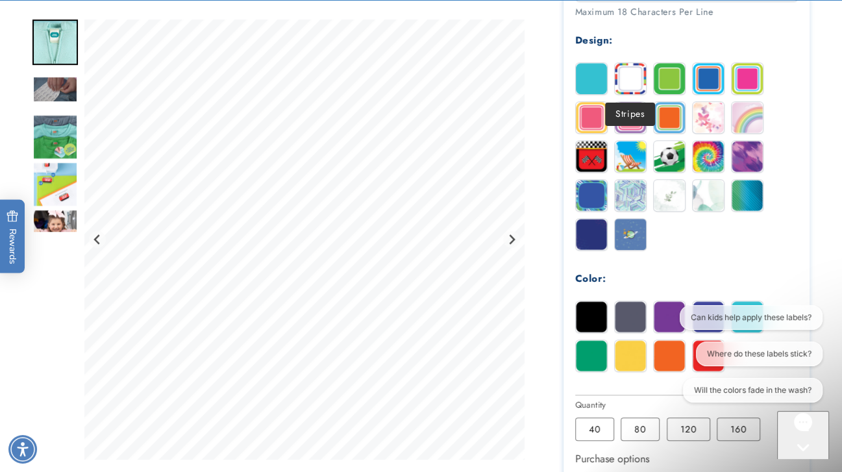
click at [637, 85] on img at bounding box center [630, 78] width 31 height 31
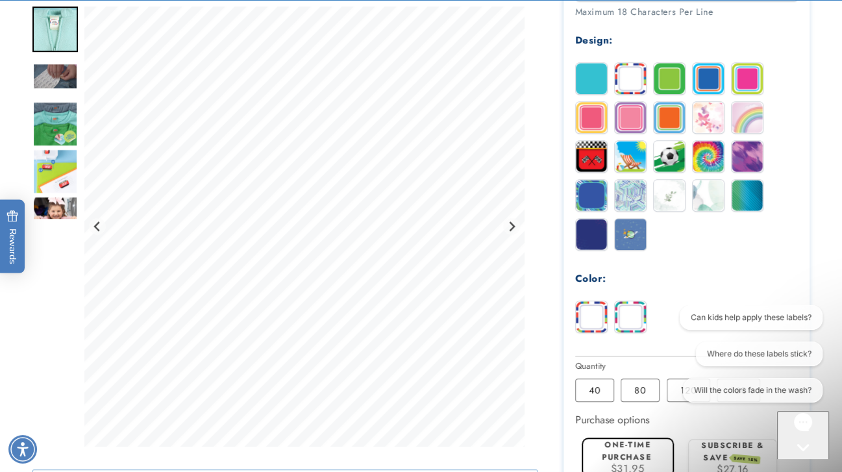
click at [665, 85] on img at bounding box center [669, 78] width 31 height 31
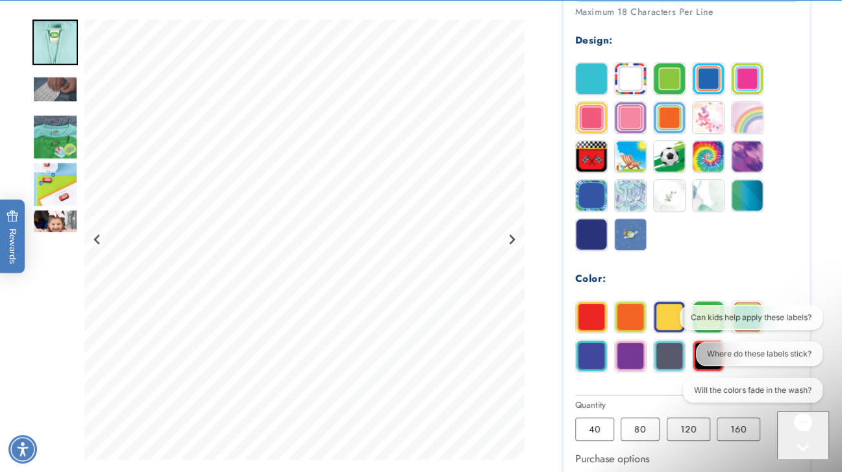
click at [699, 80] on img at bounding box center [708, 78] width 31 height 31
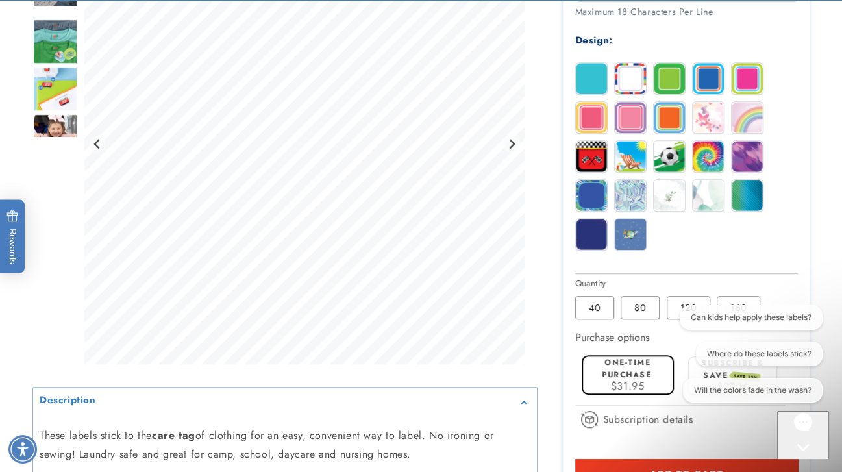
click at [739, 77] on img at bounding box center [747, 78] width 31 height 31
click at [698, 121] on img at bounding box center [708, 117] width 31 height 31
click at [670, 121] on img at bounding box center [669, 117] width 31 height 31
click at [635, 117] on img at bounding box center [630, 117] width 31 height 31
click at [596, 117] on img at bounding box center [591, 117] width 31 height 31
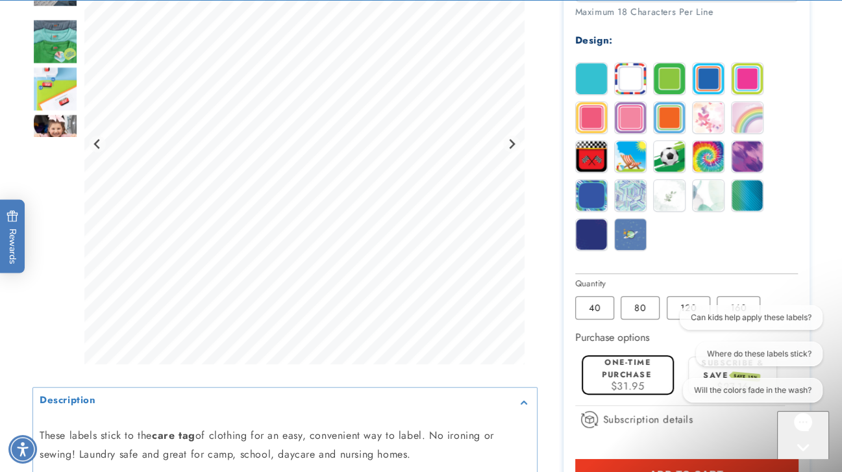
click at [603, 154] on img at bounding box center [591, 156] width 31 height 31
click at [631, 154] on img at bounding box center [630, 156] width 31 height 31
click at [671, 156] on img at bounding box center [669, 156] width 31 height 31
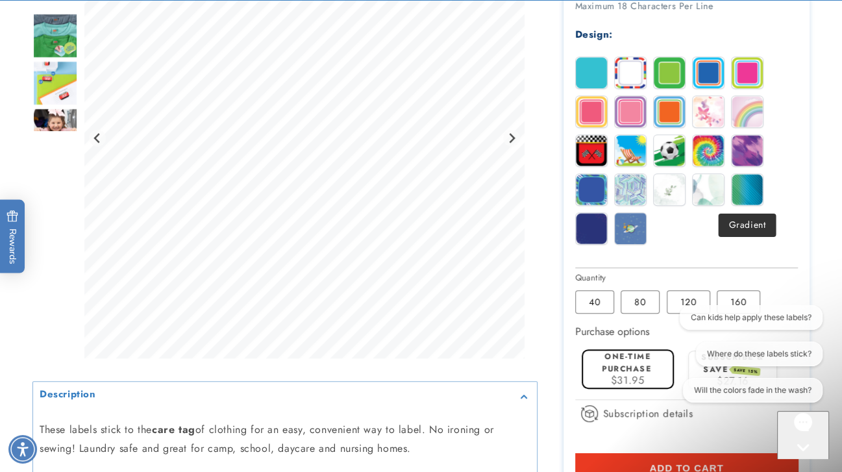
scroll to position [617, 0]
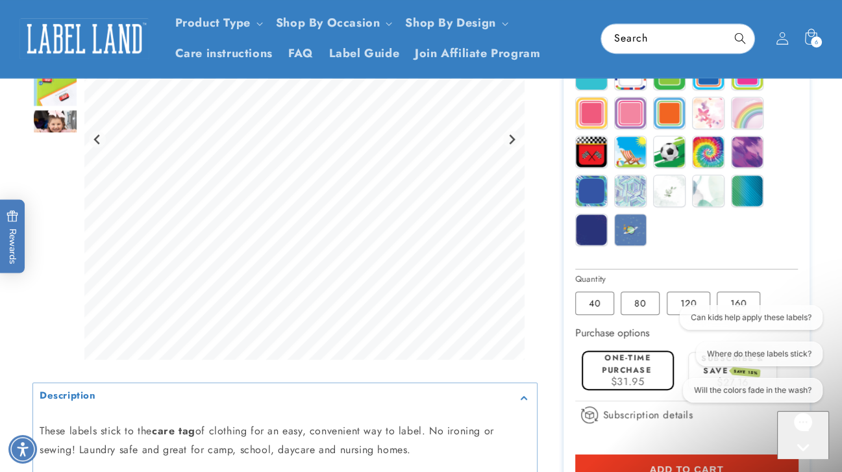
click at [745, 162] on img at bounding box center [747, 151] width 31 height 31
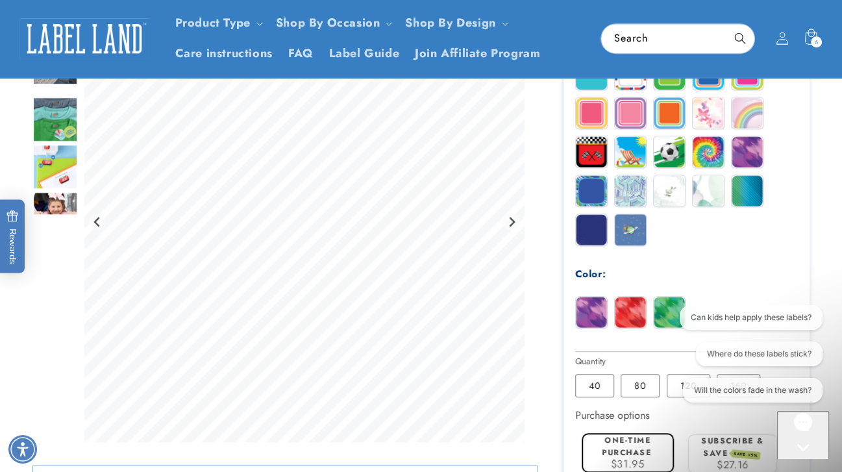
click at [595, 178] on img at bounding box center [591, 190] width 31 height 31
click at [626, 189] on img at bounding box center [630, 190] width 31 height 31
click at [670, 194] on img at bounding box center [669, 190] width 31 height 31
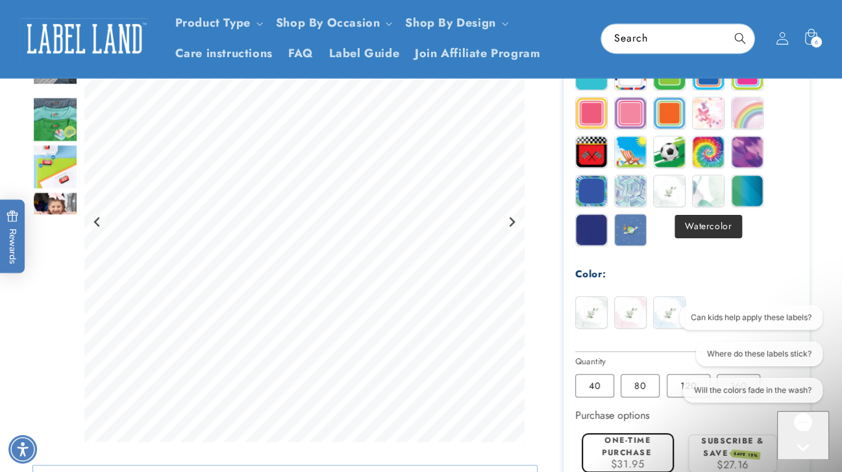
click at [713, 197] on img at bounding box center [708, 190] width 31 height 31
click at [739, 199] on img at bounding box center [747, 190] width 31 height 31
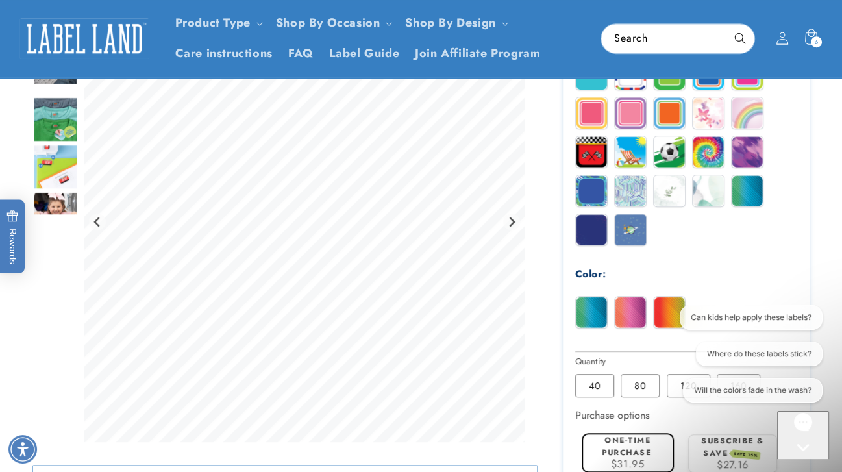
click at [639, 236] on img at bounding box center [630, 229] width 31 height 31
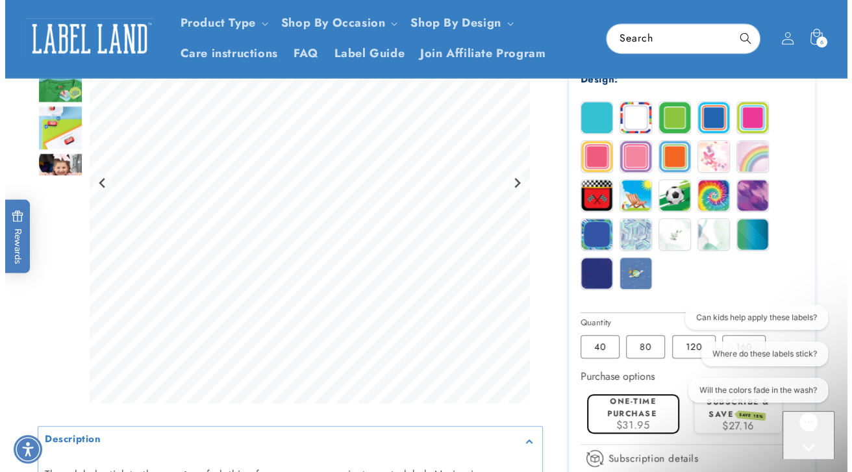
scroll to position [569, 0]
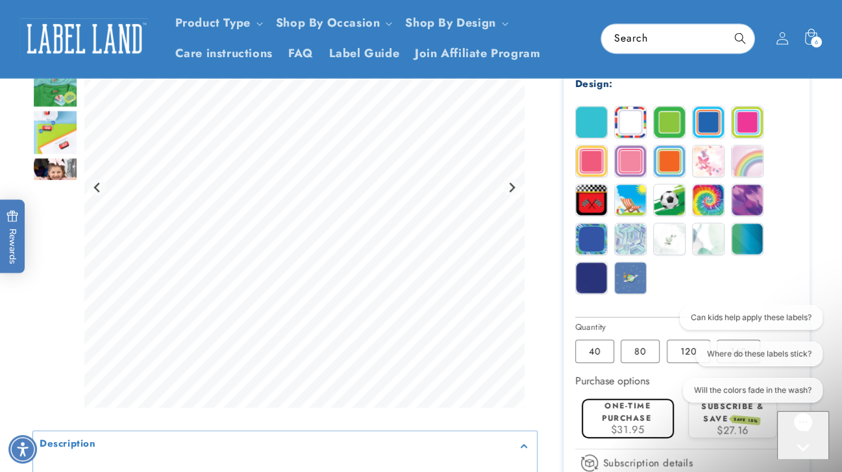
click at [598, 280] on img at bounding box center [591, 277] width 31 height 31
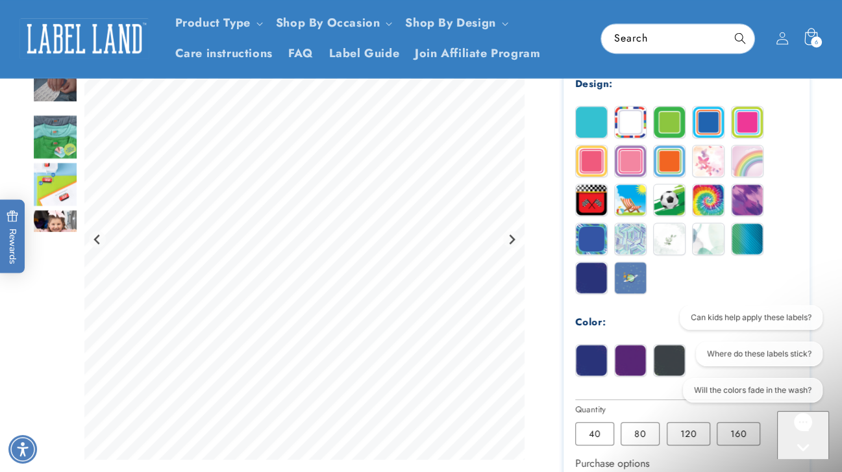
click at [806, 39] on icon at bounding box center [810, 38] width 31 height 31
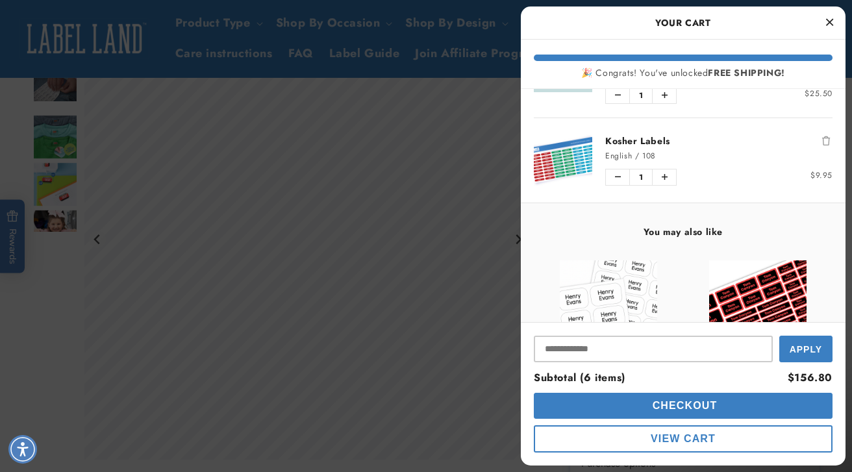
scroll to position [539, 0]
click at [585, 343] on input "Input Discount" at bounding box center [653, 349] width 239 height 27
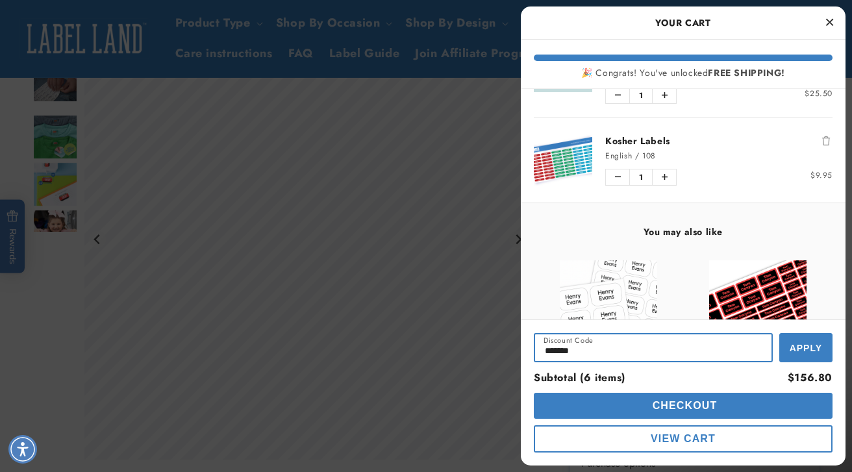
type input "*******"
click at [800, 338] on button "Apply" at bounding box center [805, 347] width 53 height 29
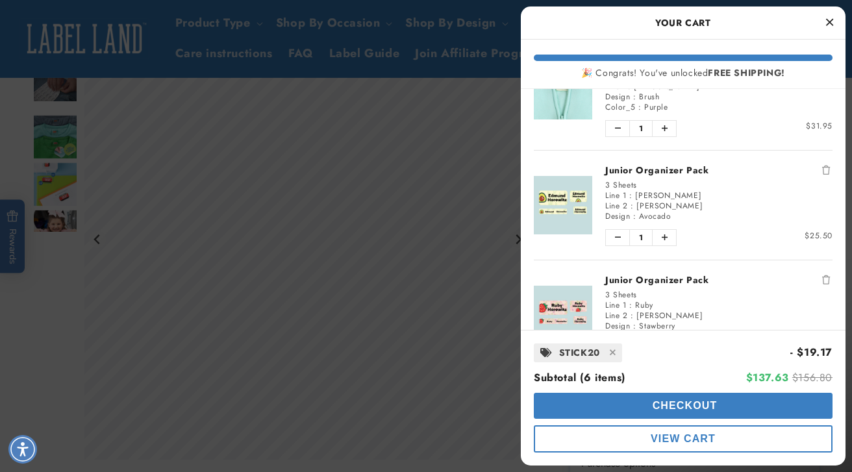
scroll to position [208, 0]
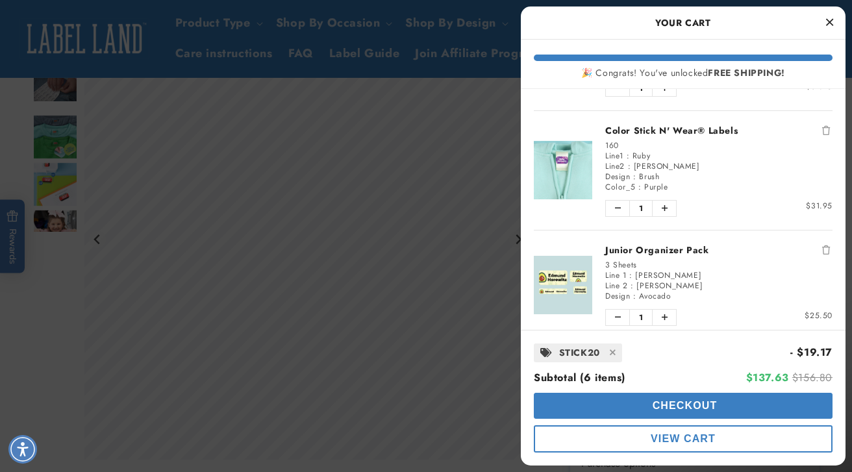
click at [633, 129] on link "Color Stick N' Wear® Labels" at bounding box center [718, 130] width 227 height 13
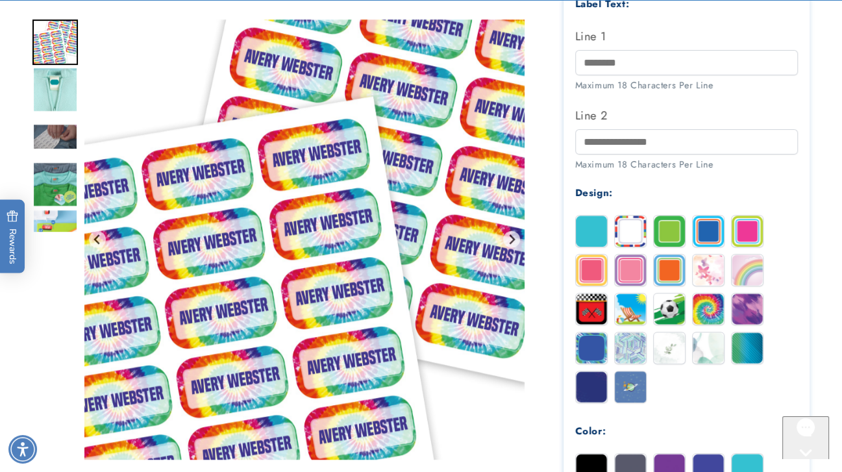
scroll to position [462, 0]
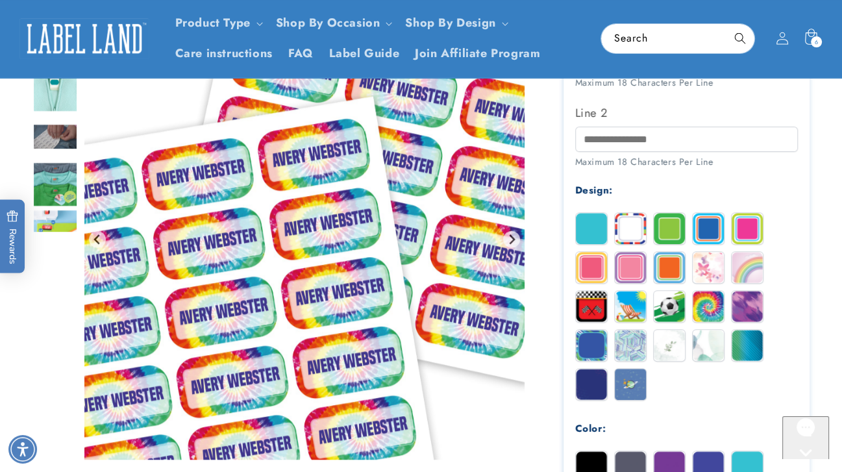
click at [737, 276] on img at bounding box center [747, 267] width 31 height 31
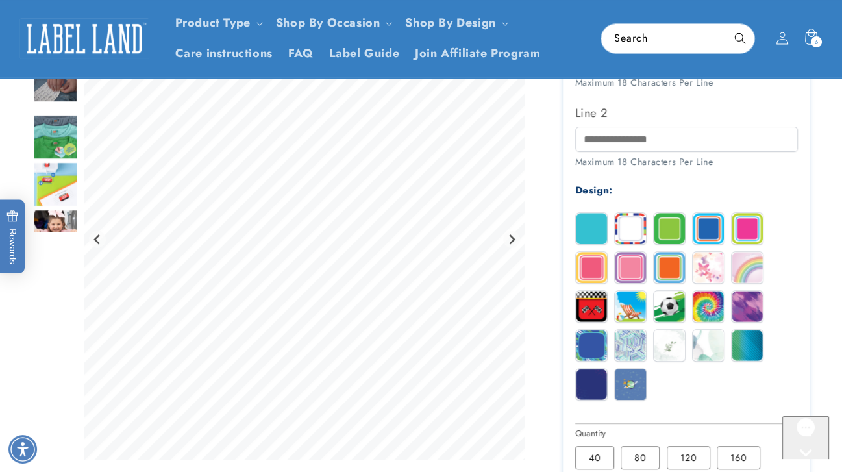
click at [698, 286] on div "Solid Stripes Border Blue Magenta" at bounding box center [690, 309] width 230 height 195
click at [670, 273] on img at bounding box center [669, 267] width 31 height 31
click at [642, 267] on img at bounding box center [630, 267] width 31 height 31
click at [604, 269] on img at bounding box center [591, 267] width 31 height 31
click at [597, 304] on img at bounding box center [591, 306] width 31 height 31
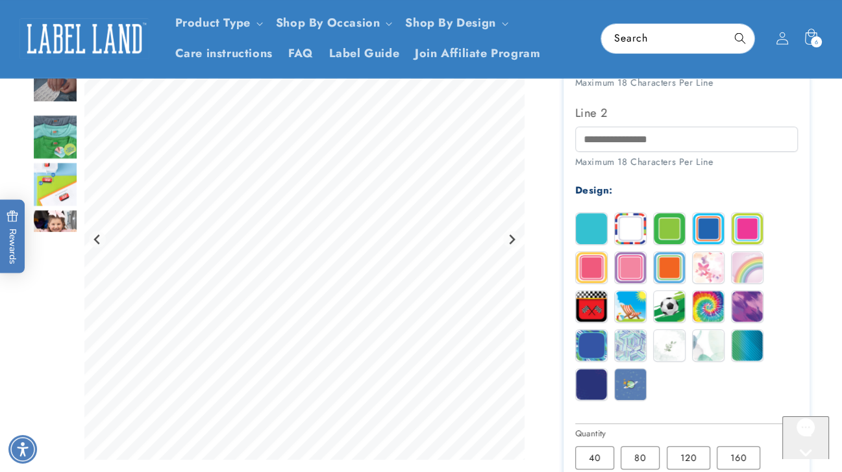
click at [633, 301] on img at bounding box center [630, 306] width 31 height 31
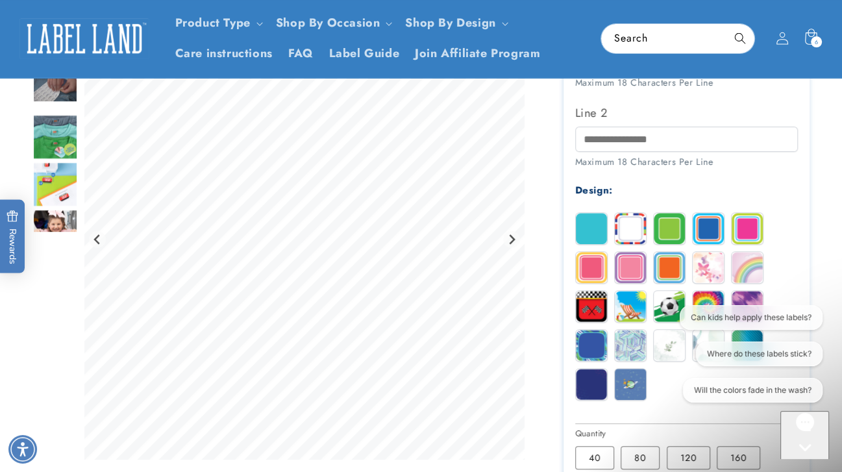
scroll to position [0, 0]
click at [607, 338] on label "Strokes" at bounding box center [591, 345] width 32 height 32
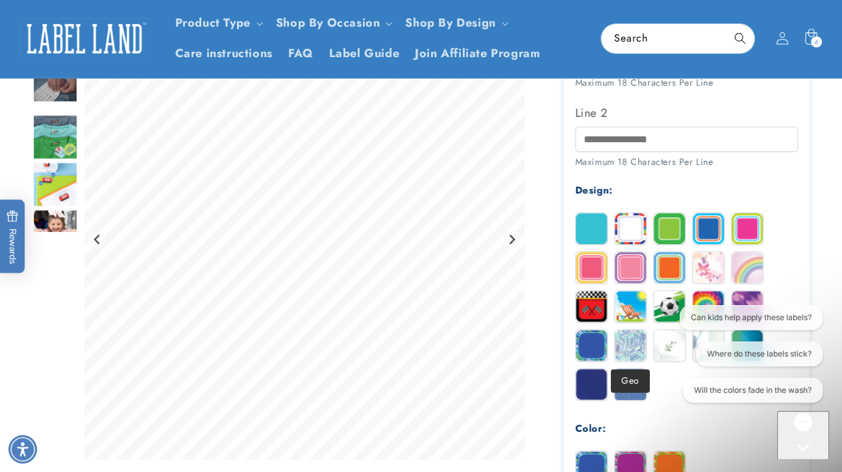
click at [634, 360] on img at bounding box center [630, 345] width 31 height 31
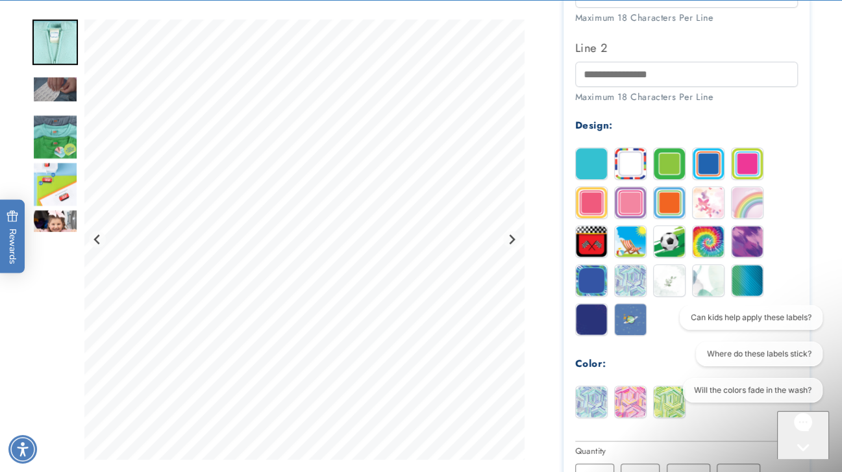
click at [674, 286] on img at bounding box center [669, 280] width 31 height 31
click at [722, 281] on img at bounding box center [708, 280] width 31 height 31
click at [735, 280] on img at bounding box center [747, 280] width 31 height 31
click at [700, 276] on img at bounding box center [708, 280] width 31 height 31
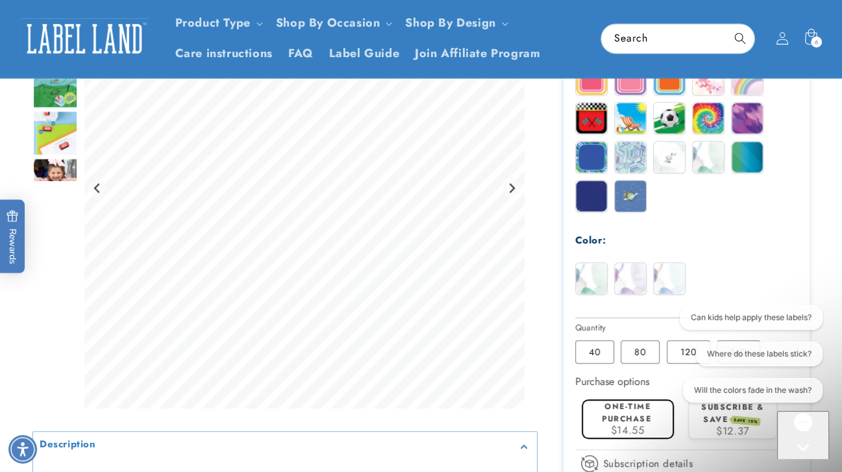
scroll to position [649, 0]
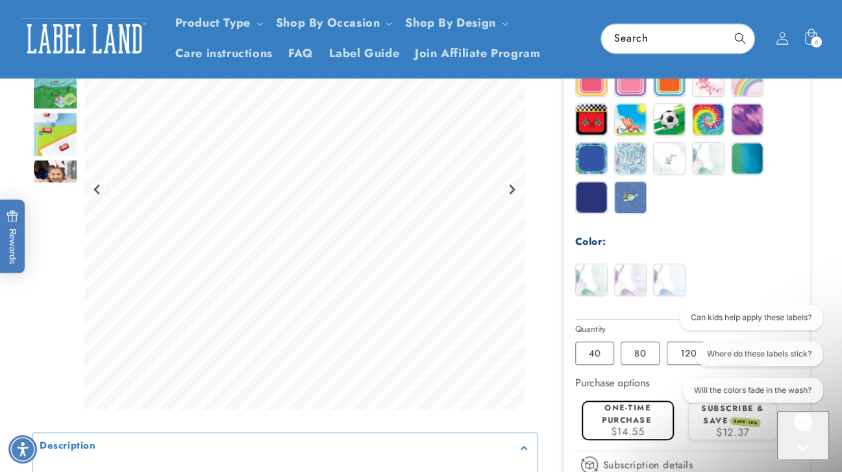
click at [632, 284] on img at bounding box center [630, 279] width 31 height 31
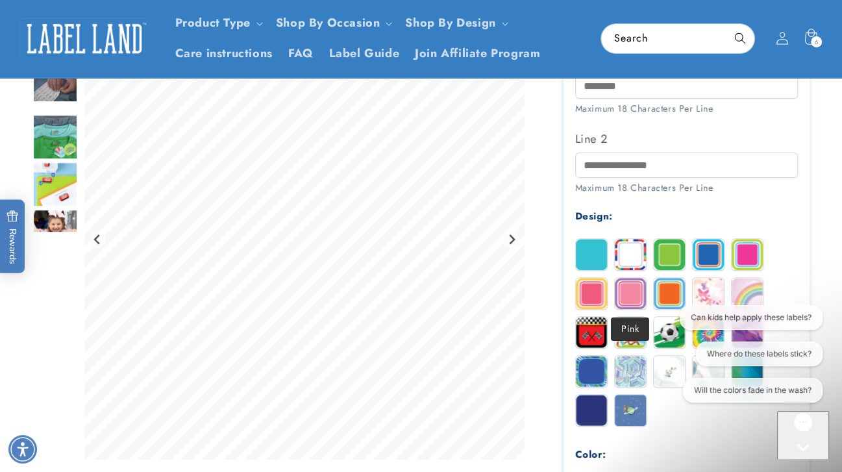
scroll to position [344, 0]
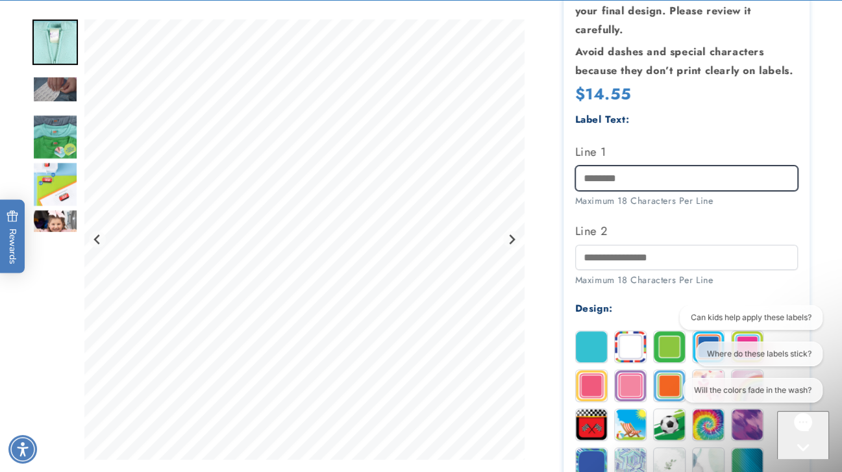
click at [608, 186] on input "Line 1" at bounding box center [686, 178] width 223 height 25
type input "*"
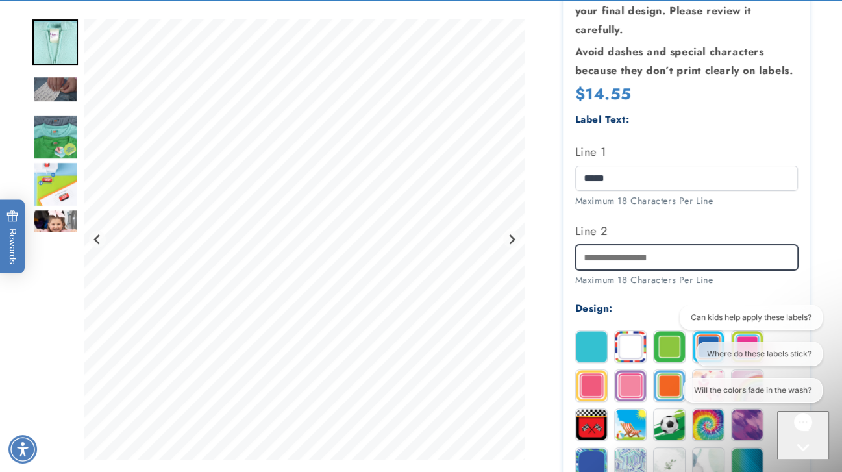
click at [618, 254] on input "Line 2" at bounding box center [686, 257] width 223 height 25
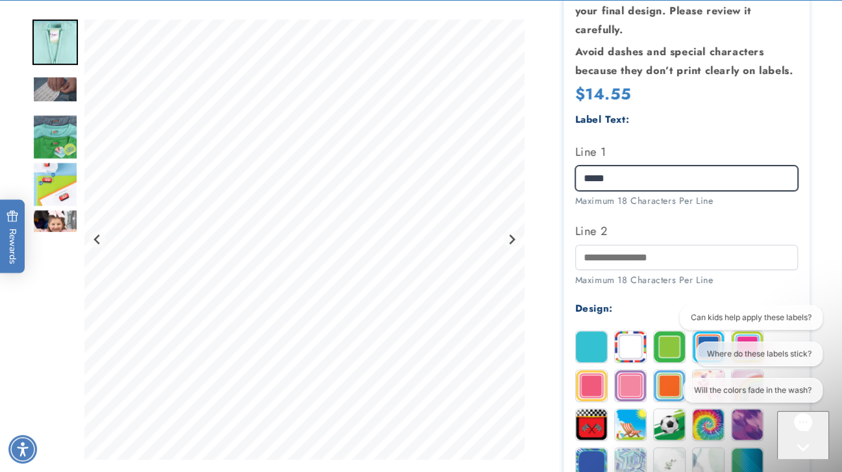
click at [622, 173] on input "****" at bounding box center [686, 178] width 223 height 25
type input "*"
type input "****"
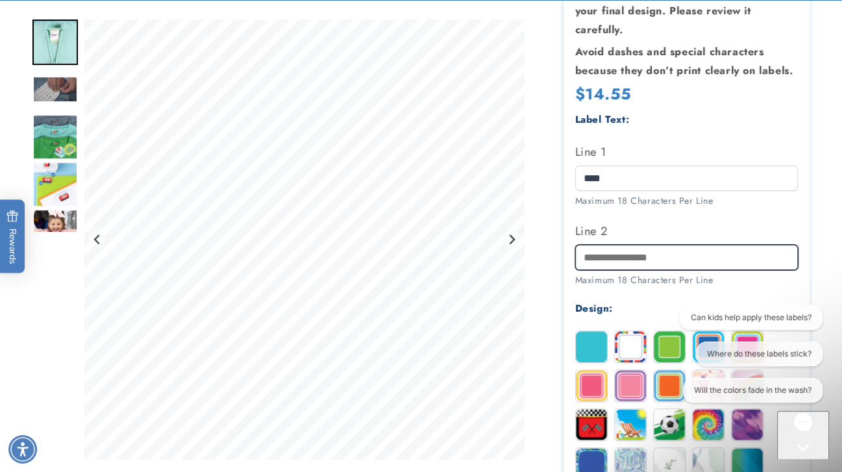
click at [611, 246] on input "Line 2" at bounding box center [686, 257] width 223 height 25
type input "*"
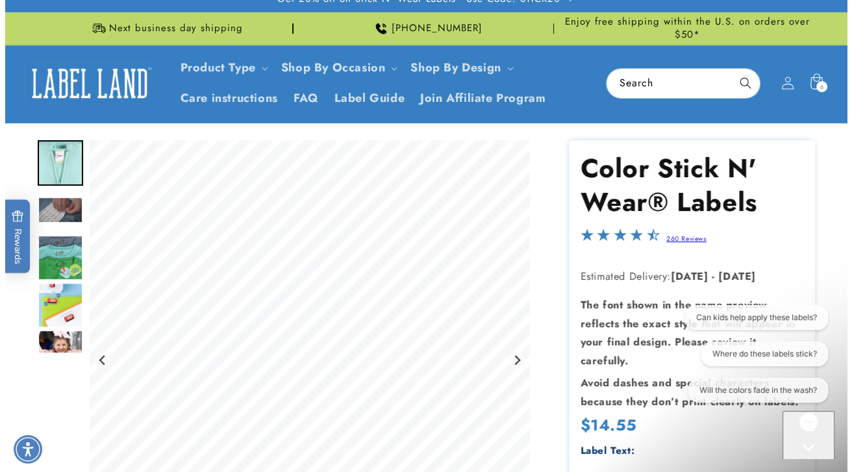
scroll to position [0, 0]
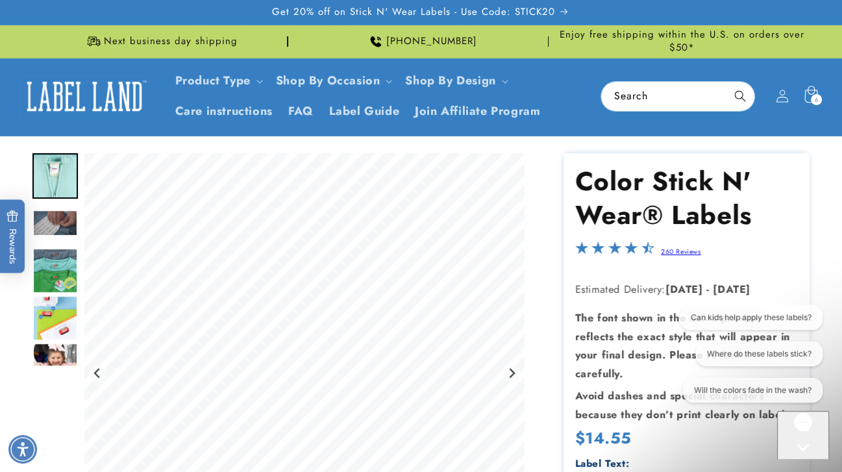
click at [812, 101] on div "6 6 items" at bounding box center [816, 99] width 11 height 11
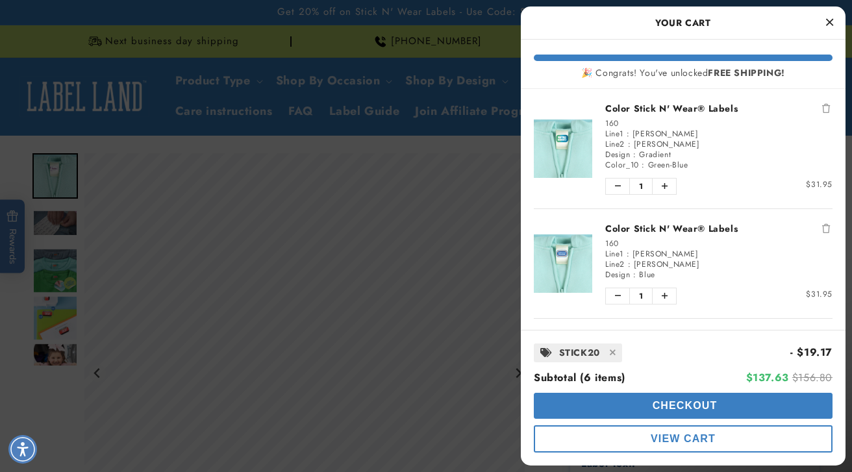
click at [568, 257] on img "product" at bounding box center [563, 263] width 58 height 58
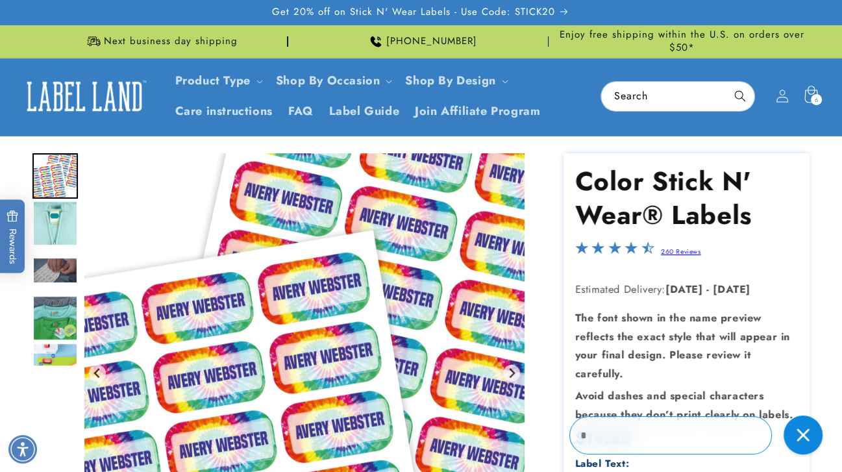
click at [806, 99] on icon at bounding box center [810, 96] width 31 height 31
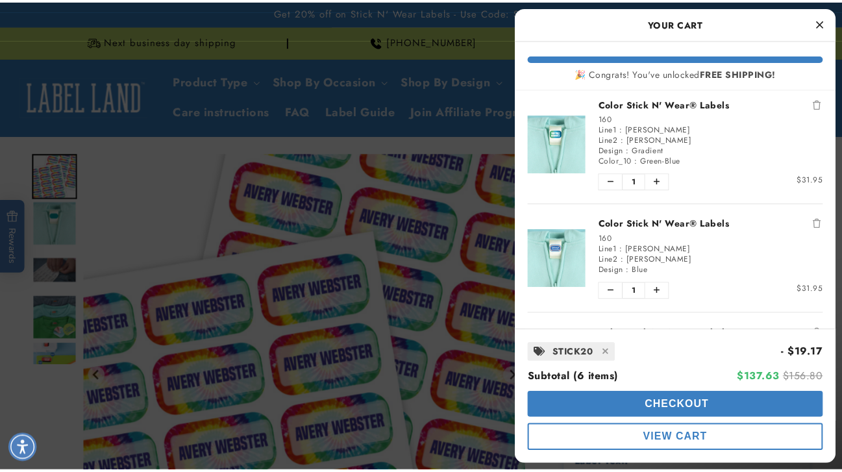
scroll to position [5, 0]
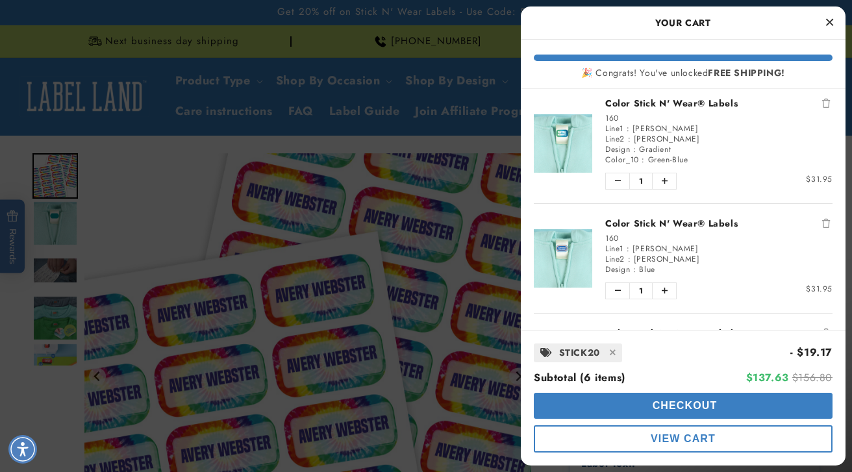
click at [569, 127] on img "product" at bounding box center [563, 143] width 58 height 58
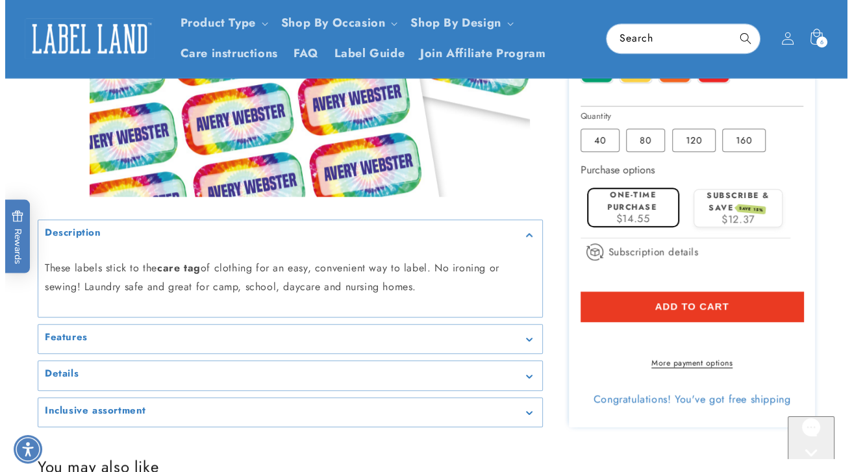
scroll to position [898, 0]
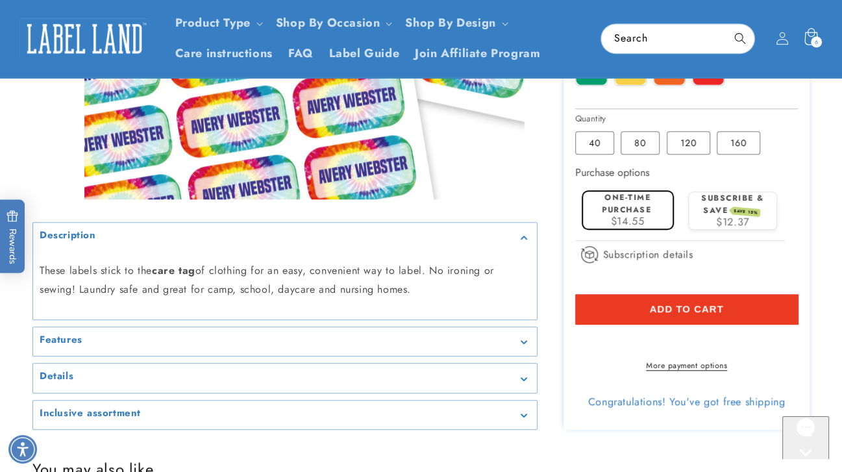
click at [813, 34] on icon at bounding box center [810, 38] width 31 height 31
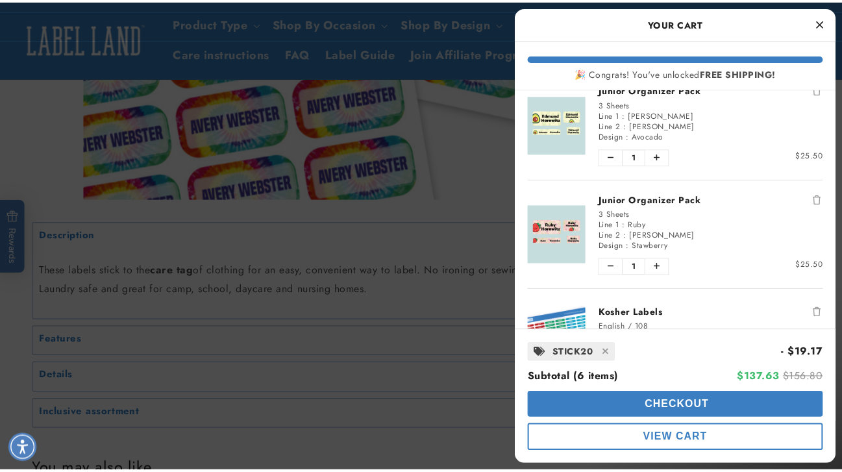
scroll to position [367, 0]
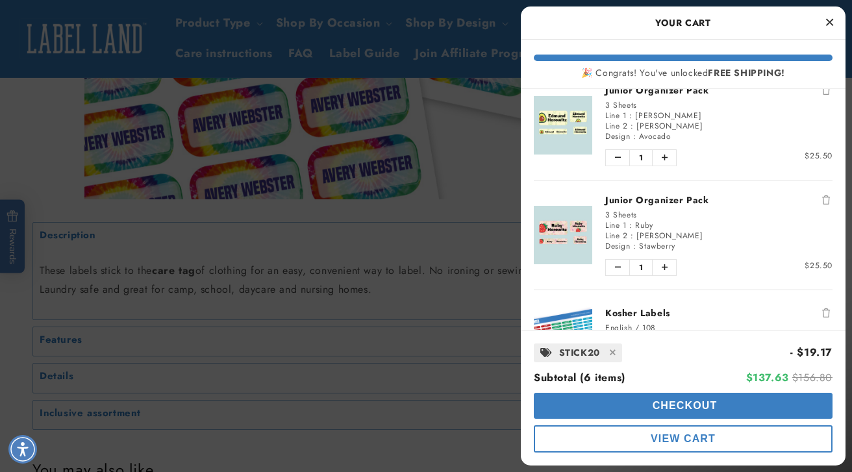
click at [641, 197] on link "Junior Organizer Pack" at bounding box center [718, 199] width 227 height 13
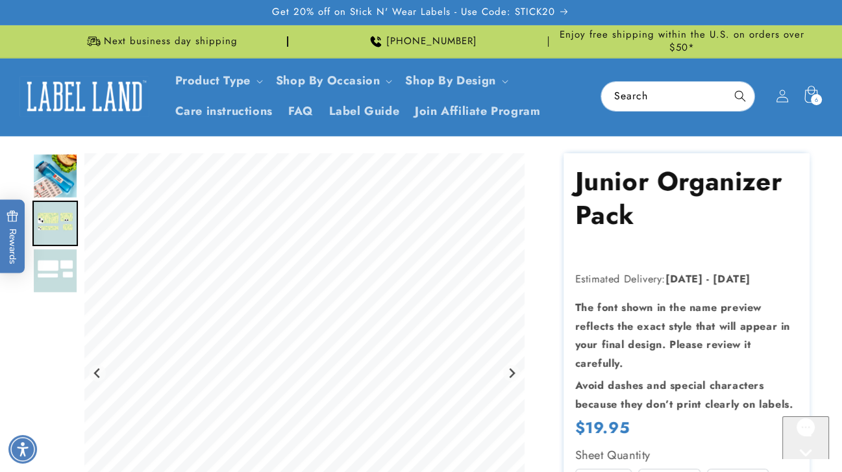
click at [806, 95] on icon at bounding box center [810, 96] width 31 height 31
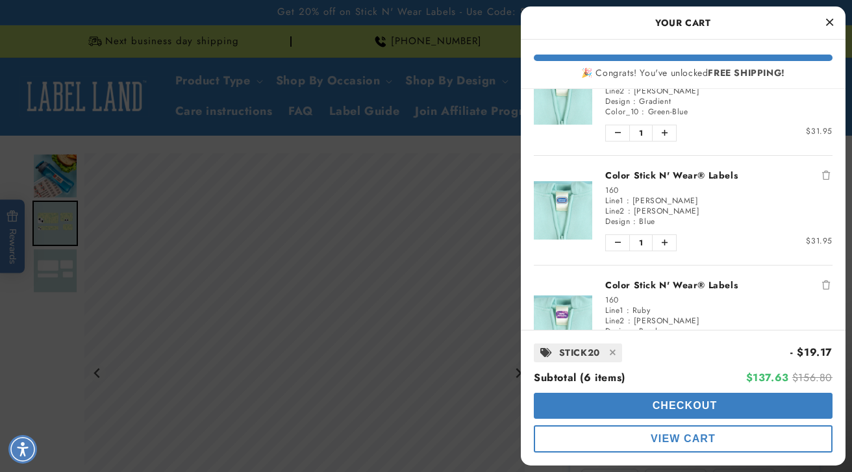
scroll to position [52, 0]
click at [710, 401] on span "Checkout" at bounding box center [683, 405] width 68 height 11
